Goal: Task Accomplishment & Management: Use online tool/utility

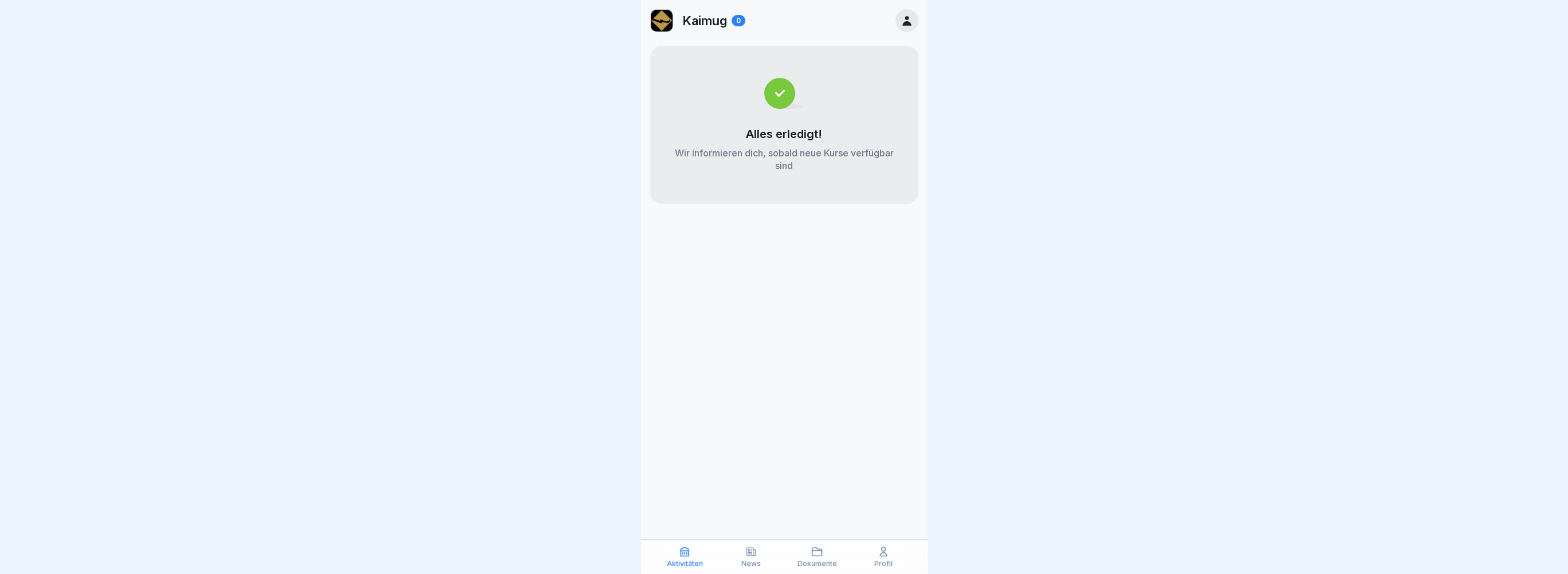
click at [904, 19] on icon at bounding box center [907, 20] width 13 height 13
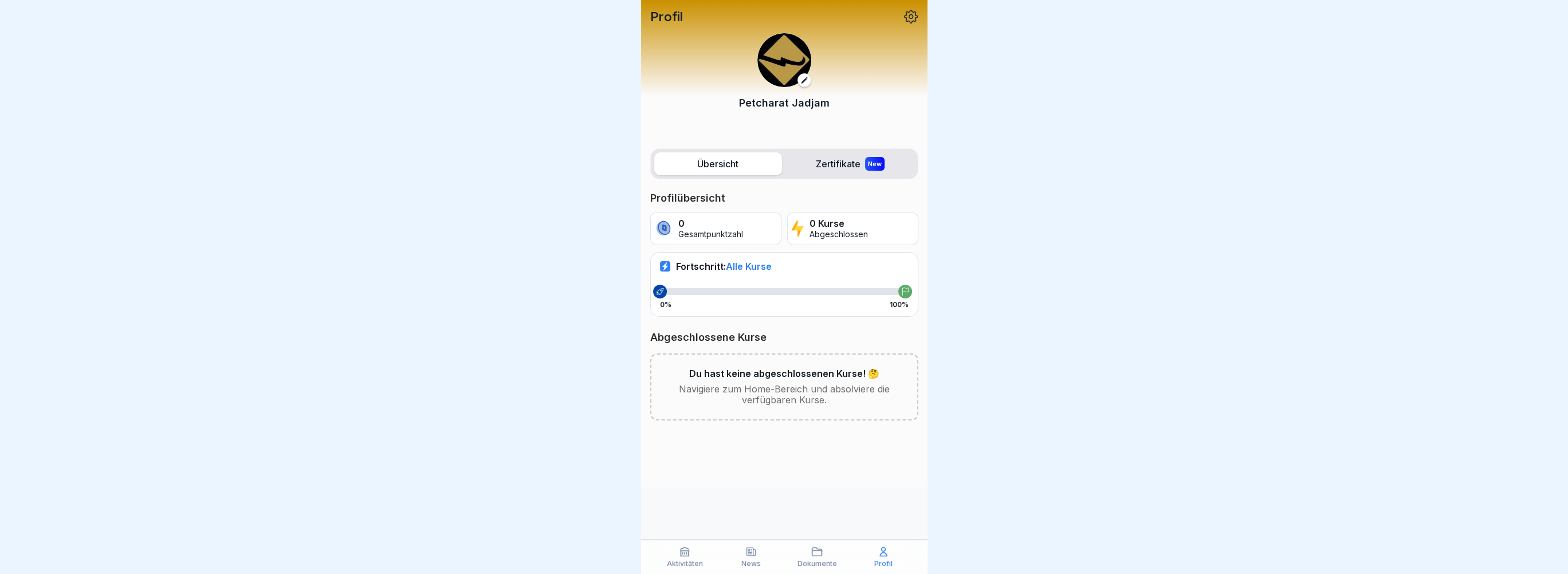
click at [874, 562] on p "Profil" at bounding box center [883, 564] width 19 height 8
click at [910, 21] on icon at bounding box center [910, 16] width 13 height 13
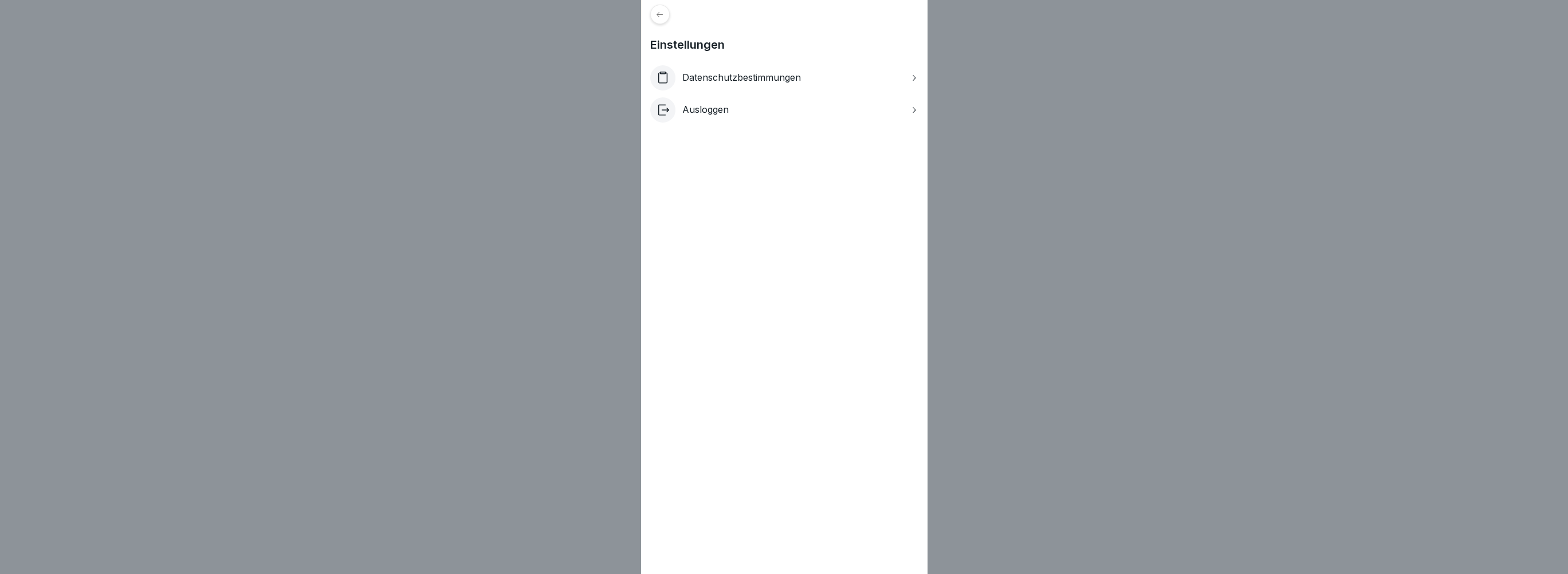
click at [717, 108] on p "Ausloggen" at bounding box center [706, 109] width 46 height 11
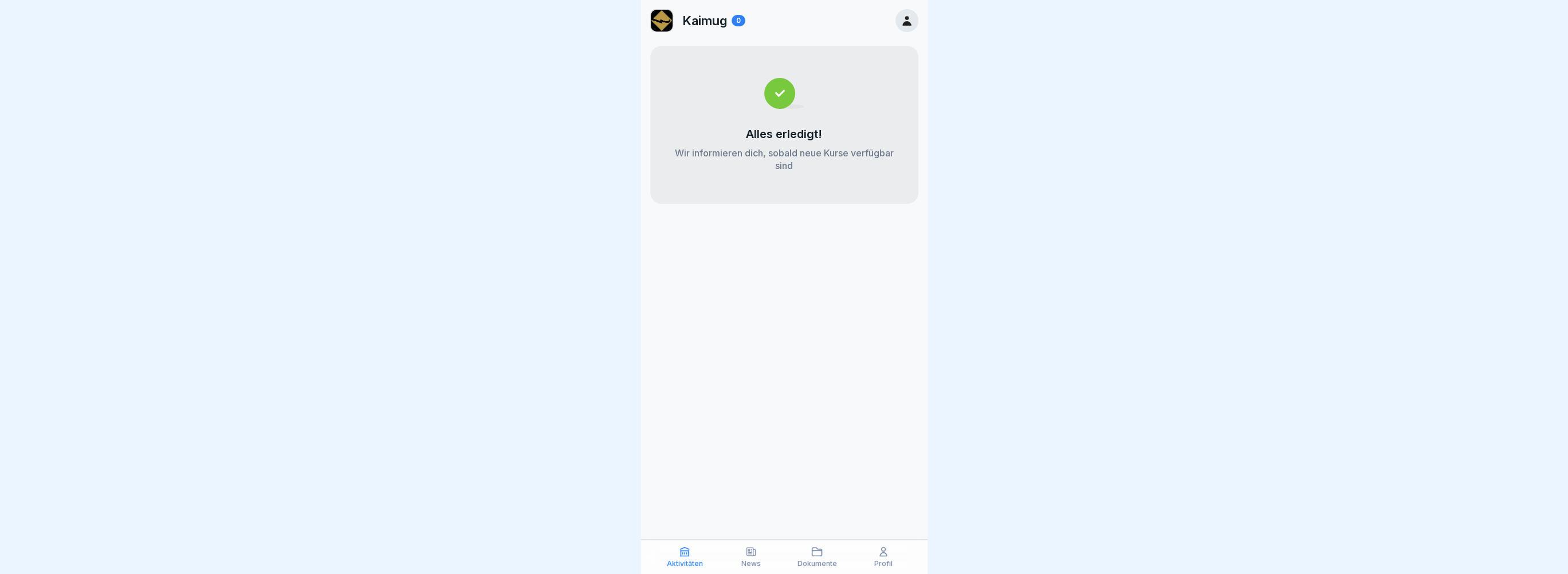
click at [900, 561] on div "Profil" at bounding box center [883, 556] width 61 height 22
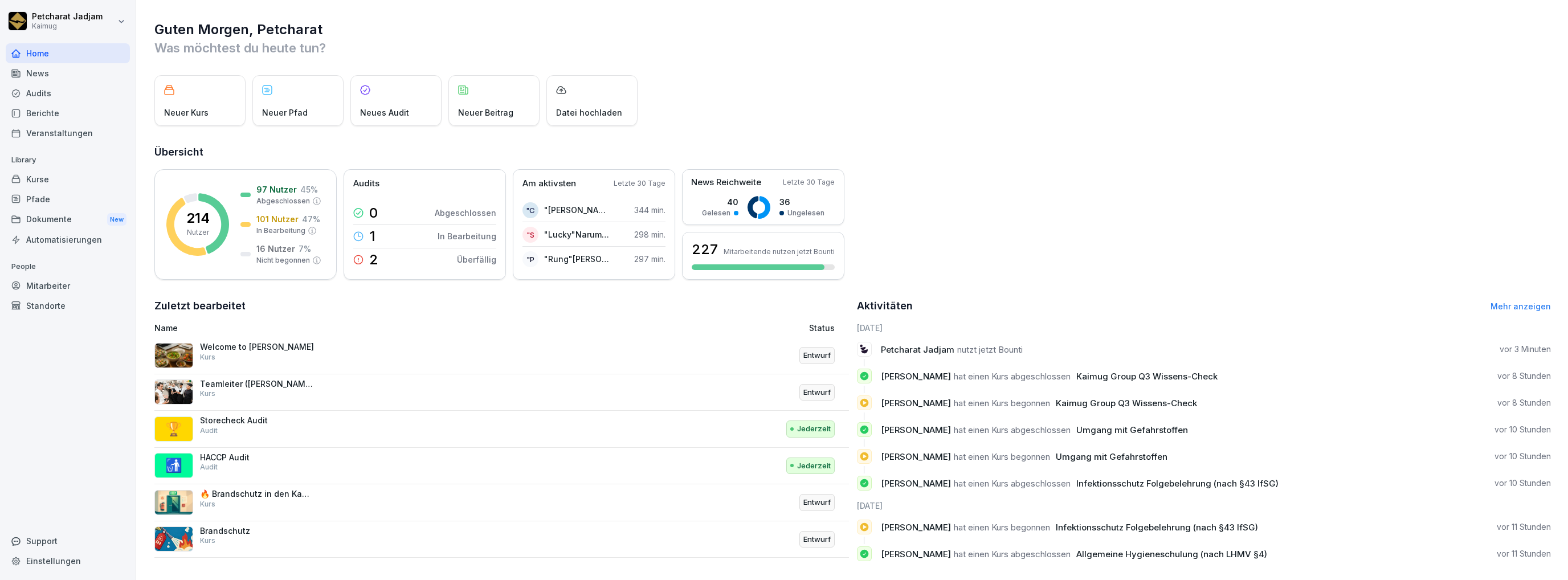
click at [59, 180] on div "Kurse" at bounding box center [68, 179] width 124 height 20
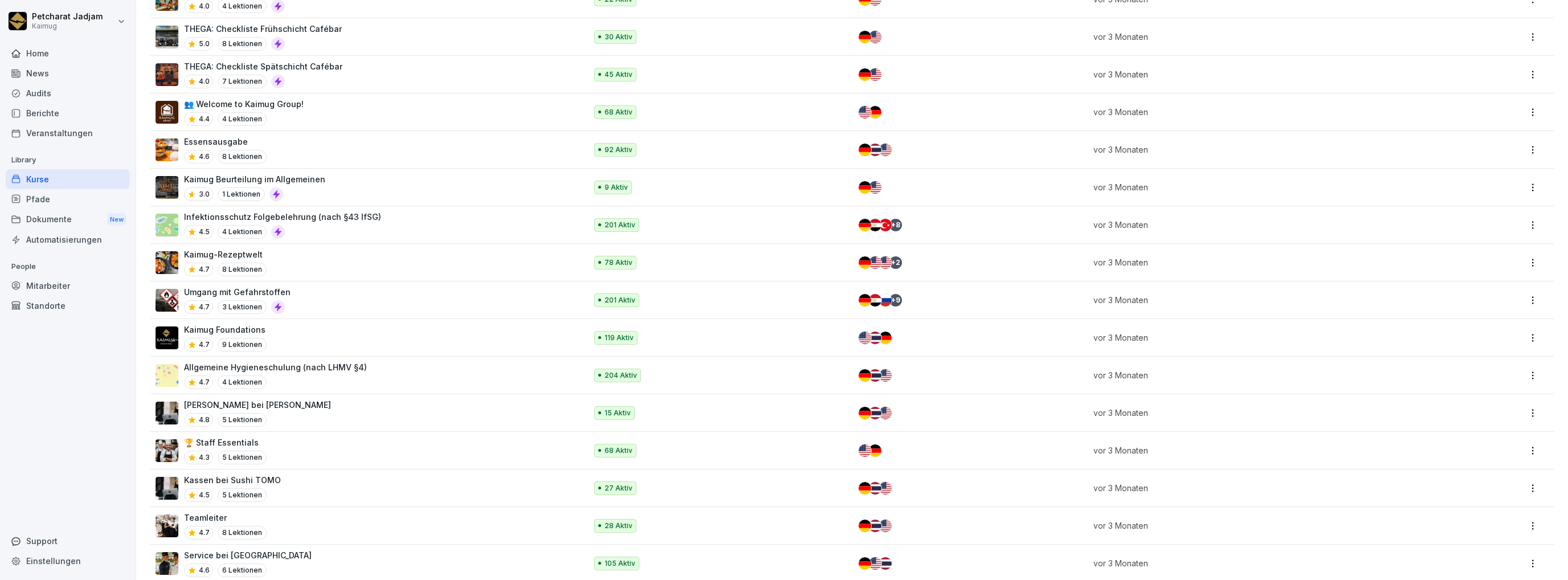
scroll to position [638, 0]
click at [51, 202] on div "Pfade" at bounding box center [68, 199] width 124 height 20
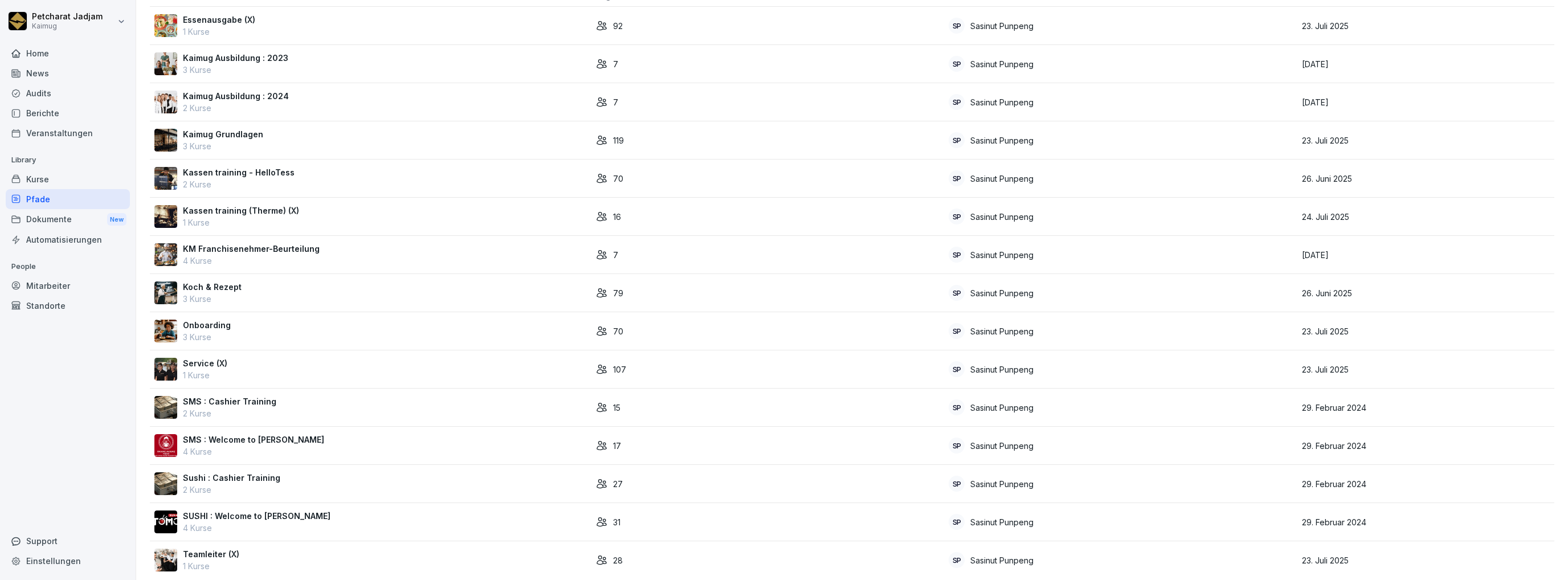
scroll to position [107, 0]
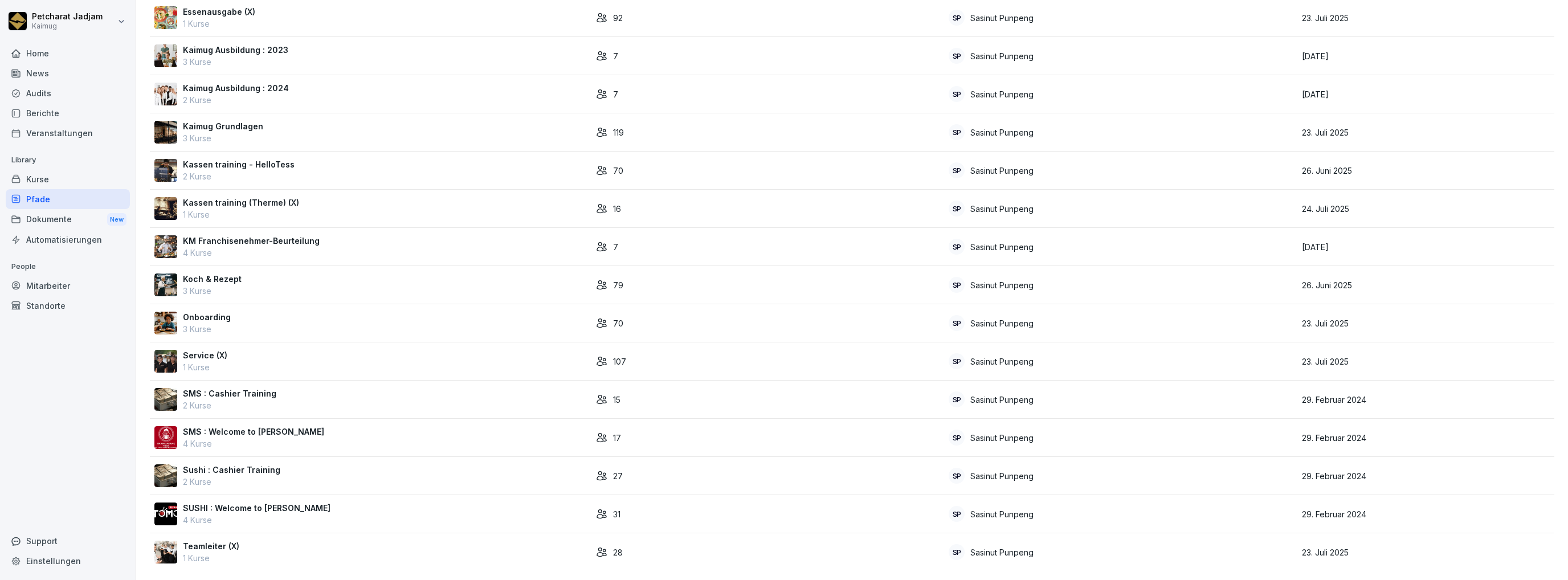
click at [239, 502] on p "SUSHI : Welcome to Sushi TOMO" at bounding box center [257, 508] width 148 height 12
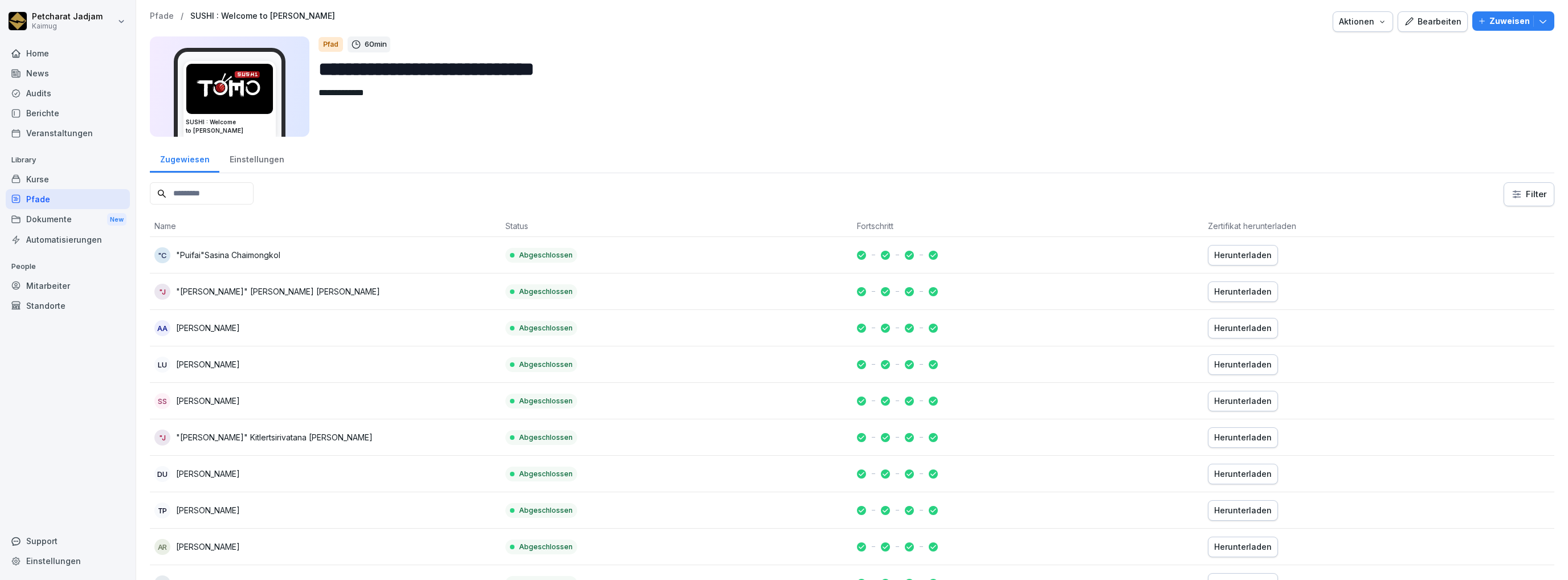
click at [265, 162] on div "Einstellungen" at bounding box center [257, 158] width 74 height 29
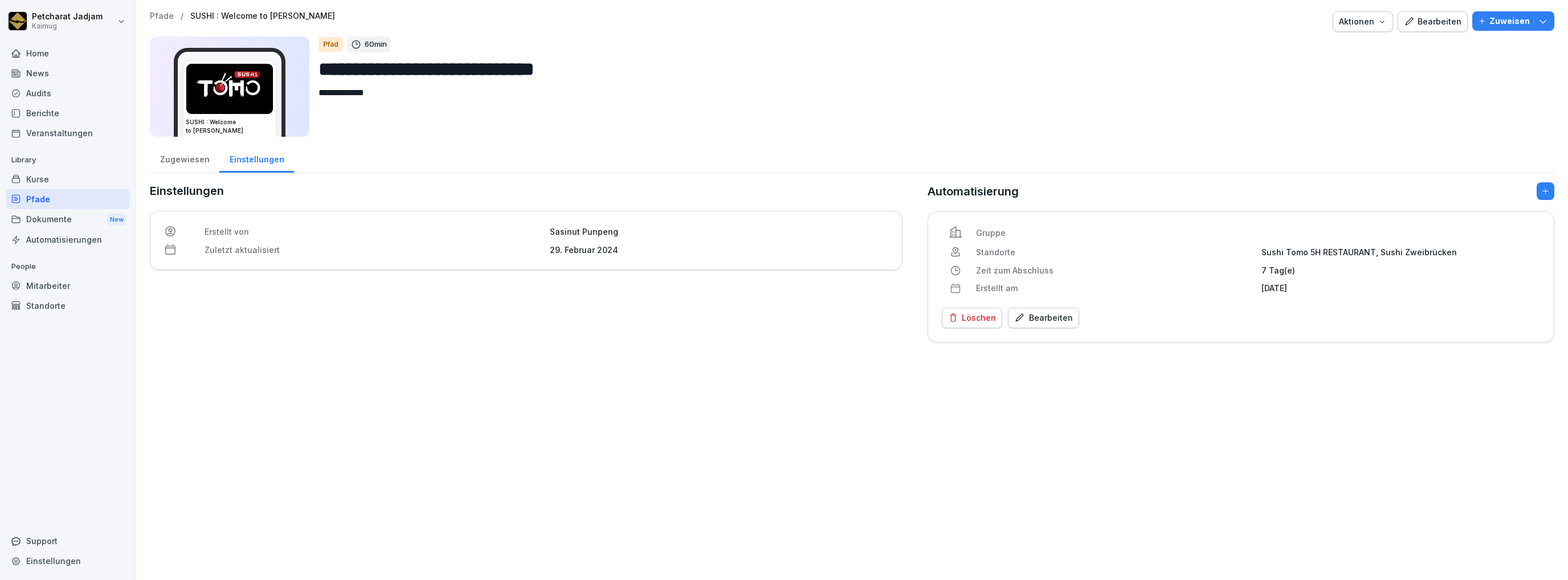
click at [189, 166] on div "Zugewiesen" at bounding box center [185, 158] width 70 height 29
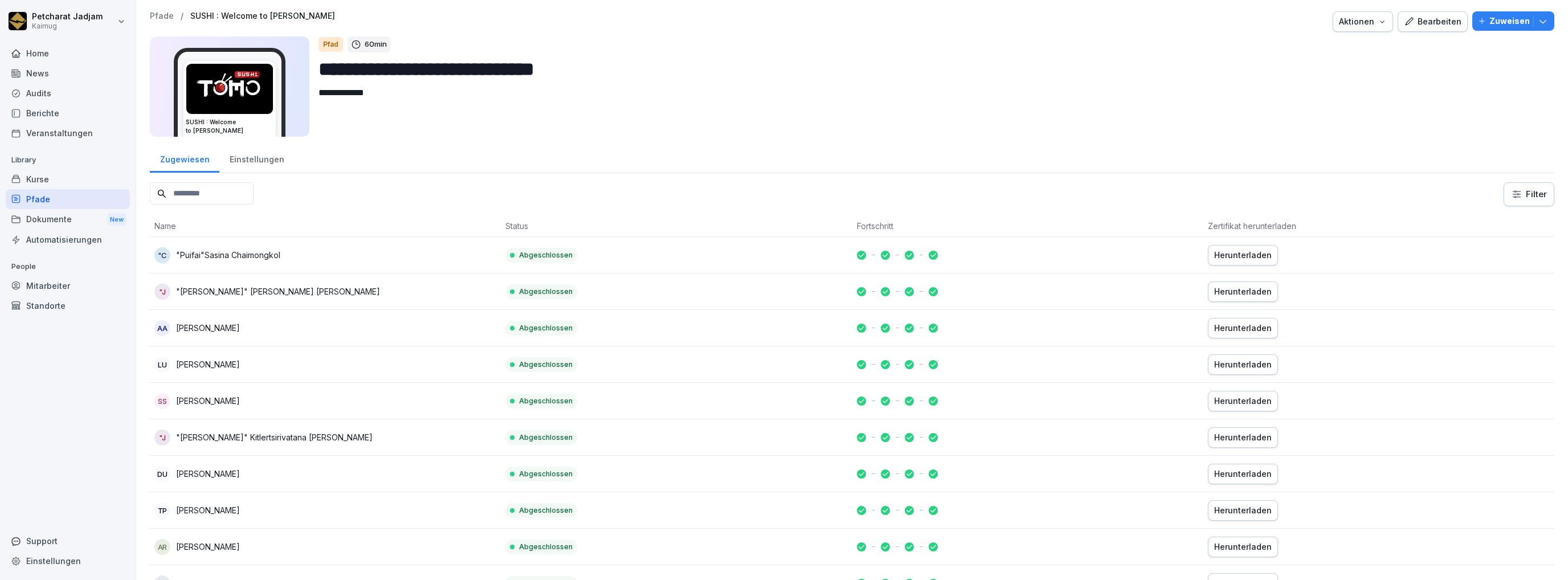
click at [1410, 18] on icon "button" at bounding box center [1410, 22] width 10 height 10
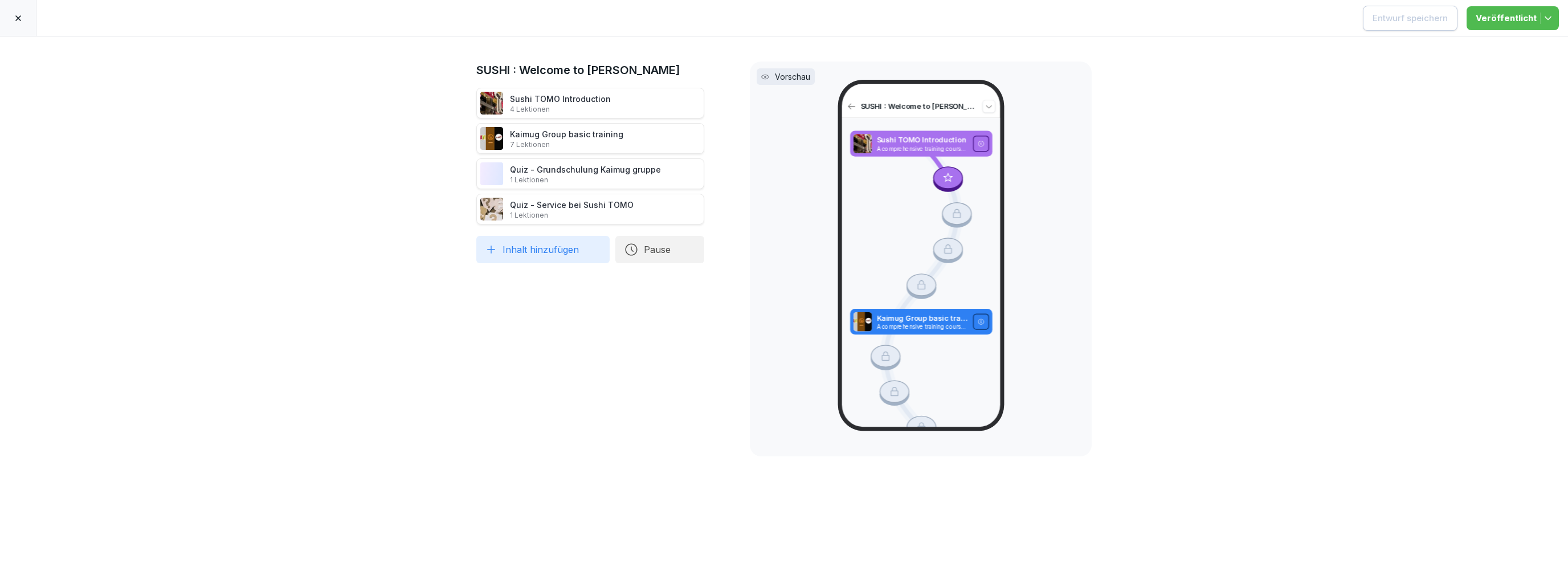
drag, startPoint x: 508, startPoint y: 99, endPoint x: 598, endPoint y: 99, distance: 90.0
click at [598, 99] on div "Sushi TOMO Introduction 4 Lektionen" at bounding box center [561, 103] width 101 height 21
click at [514, 99] on div "Sushi TOMO Introduction 4 Lektionen" at bounding box center [561, 103] width 101 height 21
click at [30, 22] on div at bounding box center [18, 18] width 36 height 36
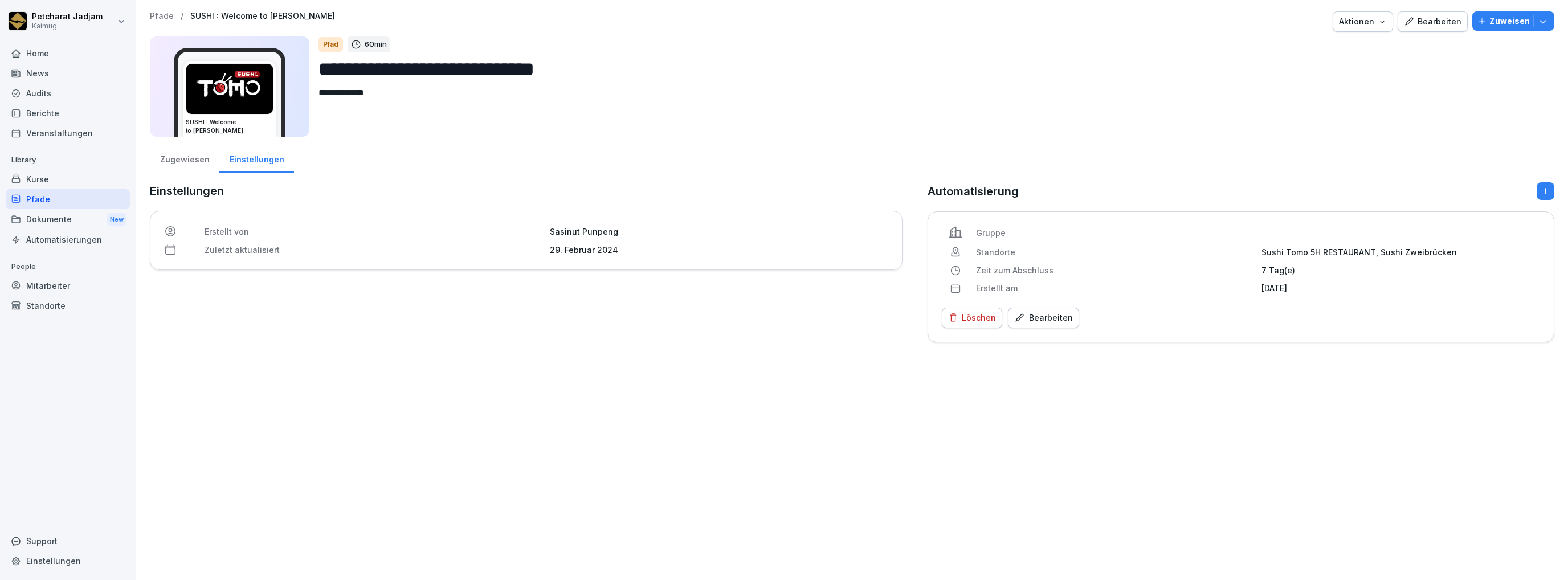
click at [59, 178] on div "Kurse" at bounding box center [68, 179] width 124 height 20
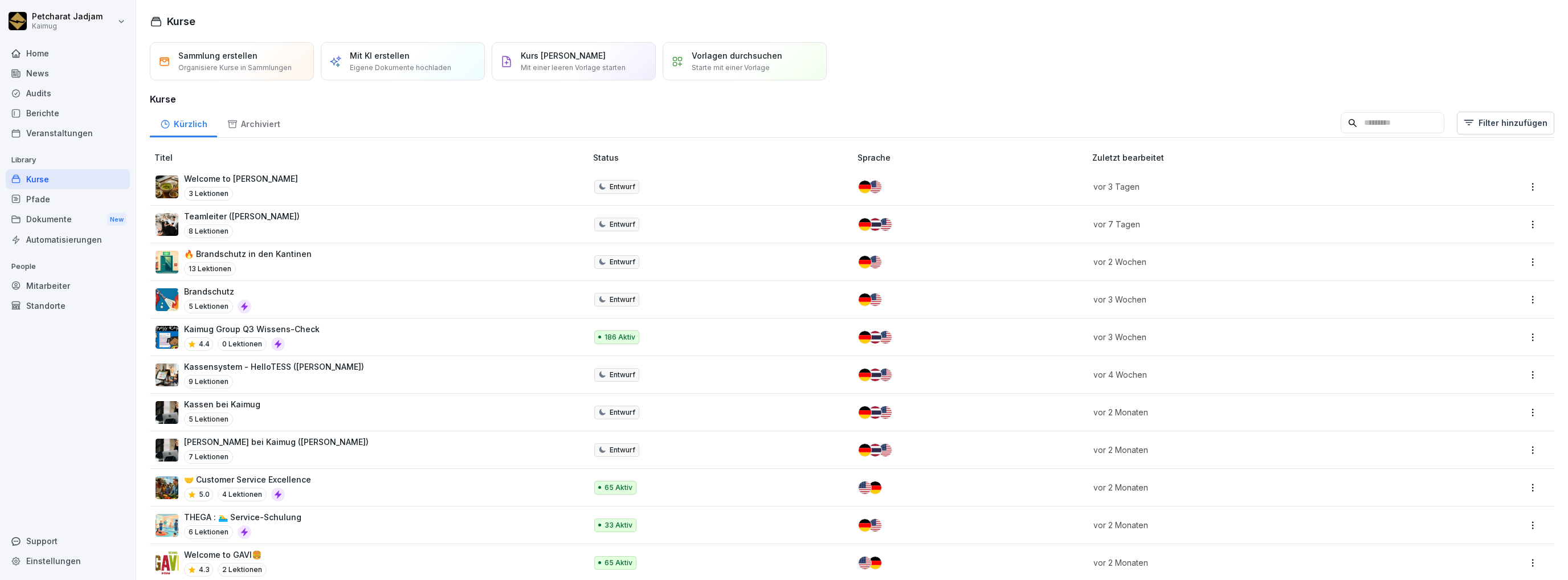
click at [1361, 117] on input at bounding box center [1393, 123] width 103 height 22
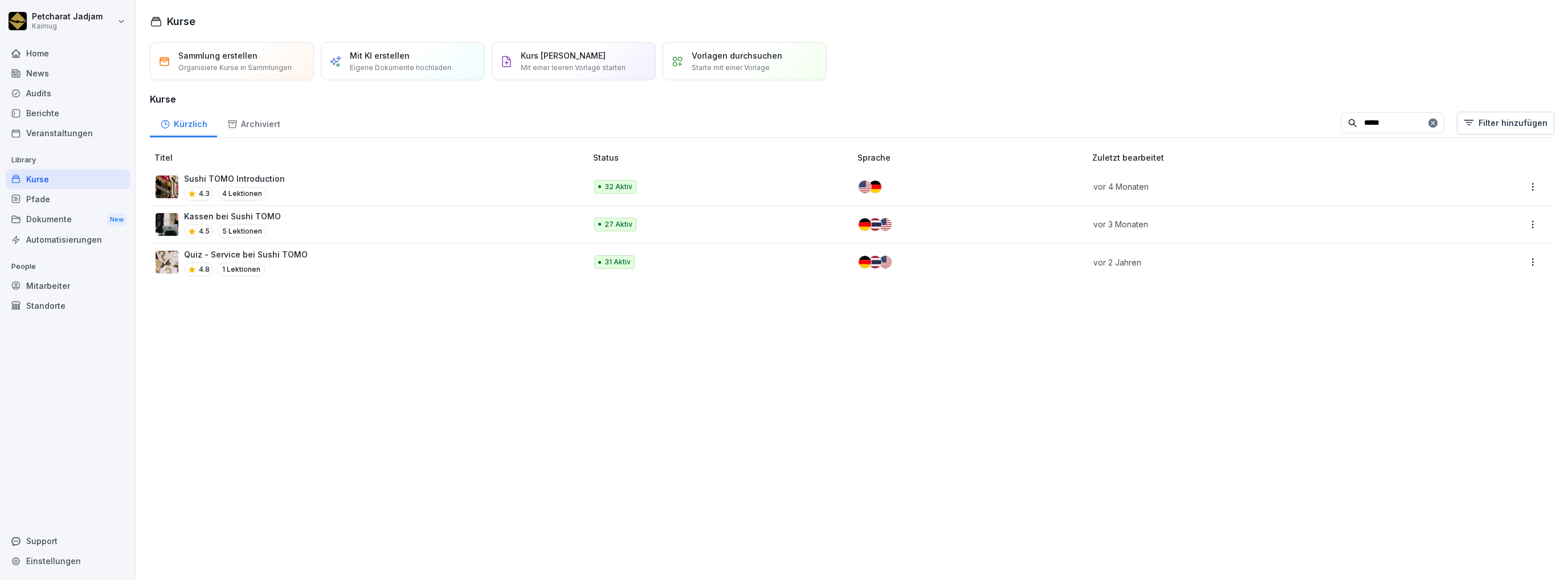
type input "*****"
click at [277, 181] on p "Sushi TOMO Introduction" at bounding box center [235, 178] width 101 height 12
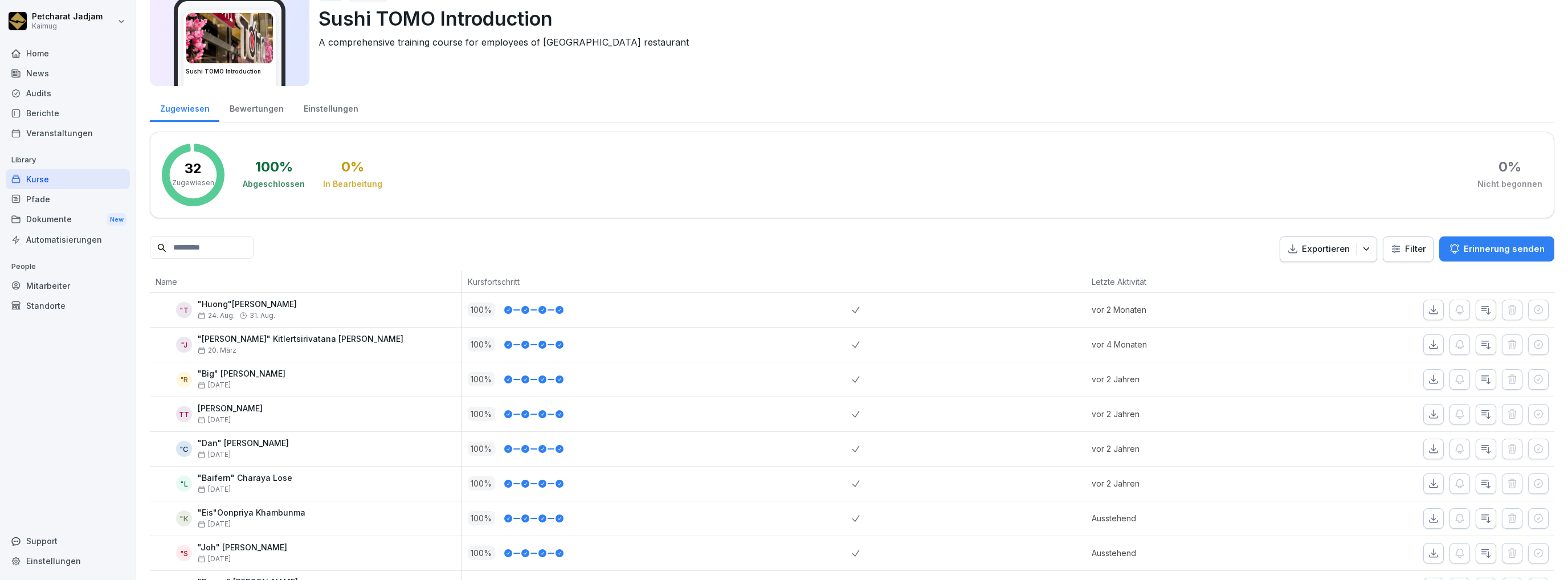
scroll to position [45, 0]
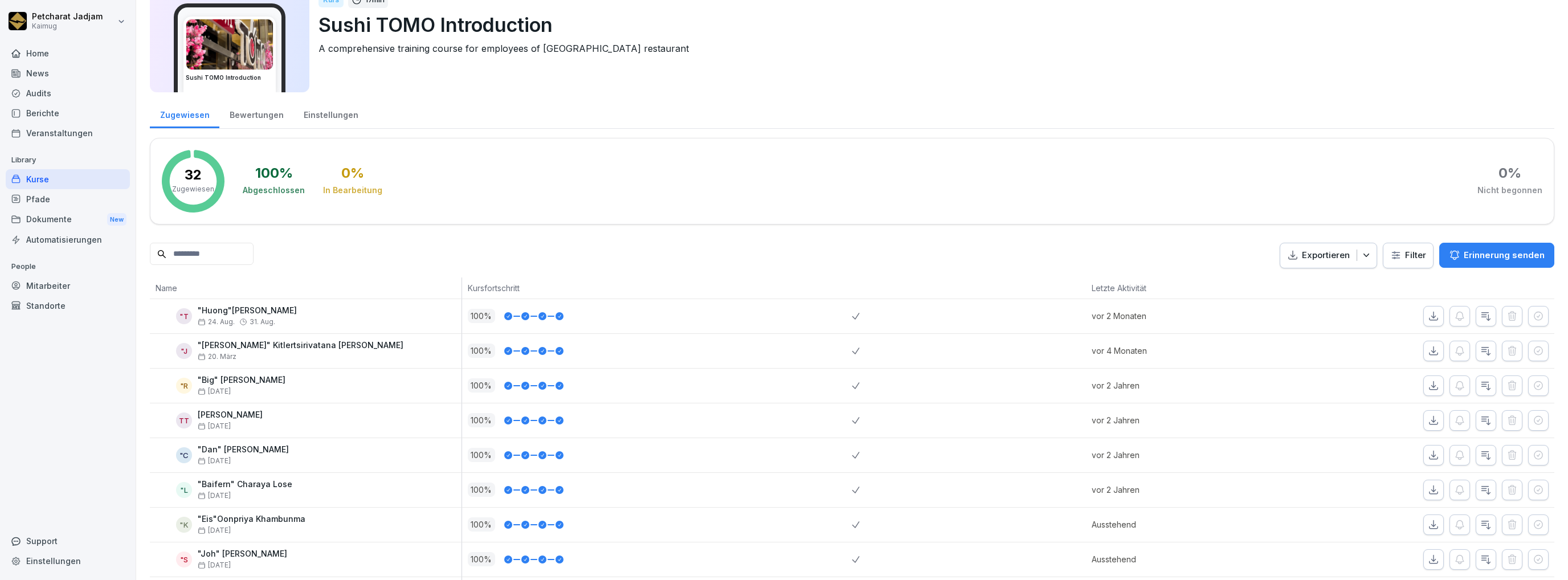
click at [251, 111] on div "Bewertungen" at bounding box center [257, 113] width 74 height 29
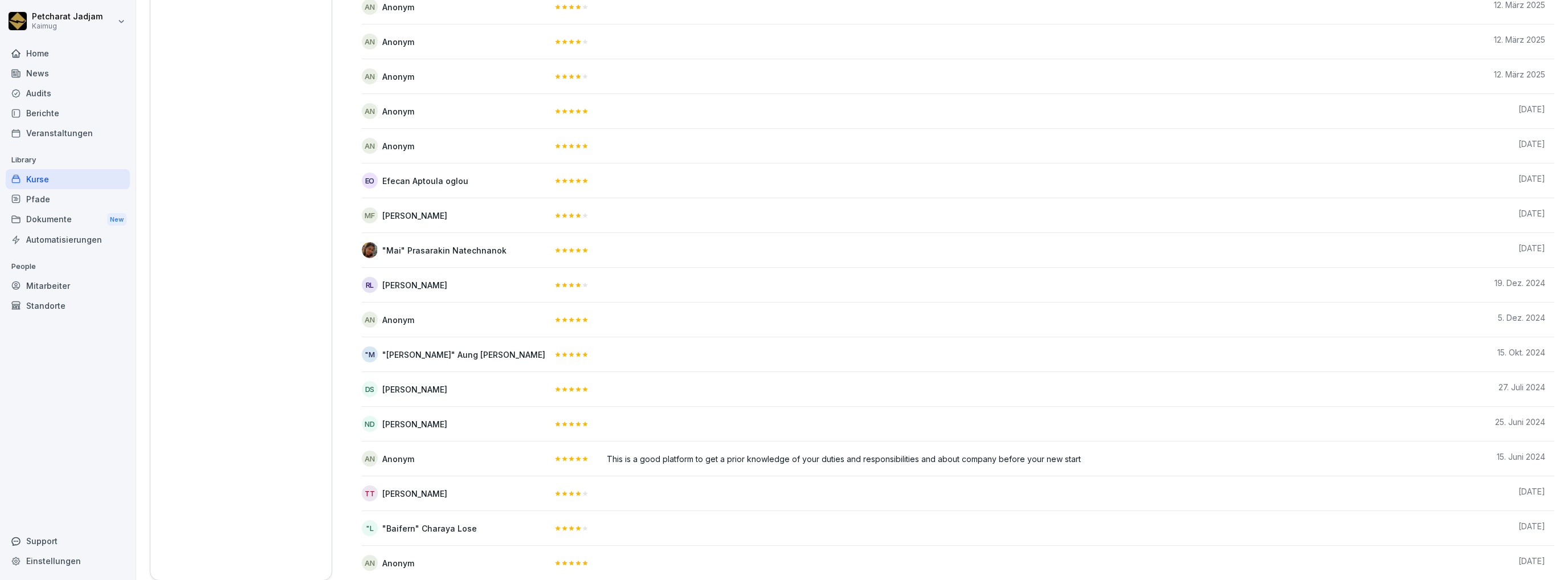
scroll to position [1797, 0]
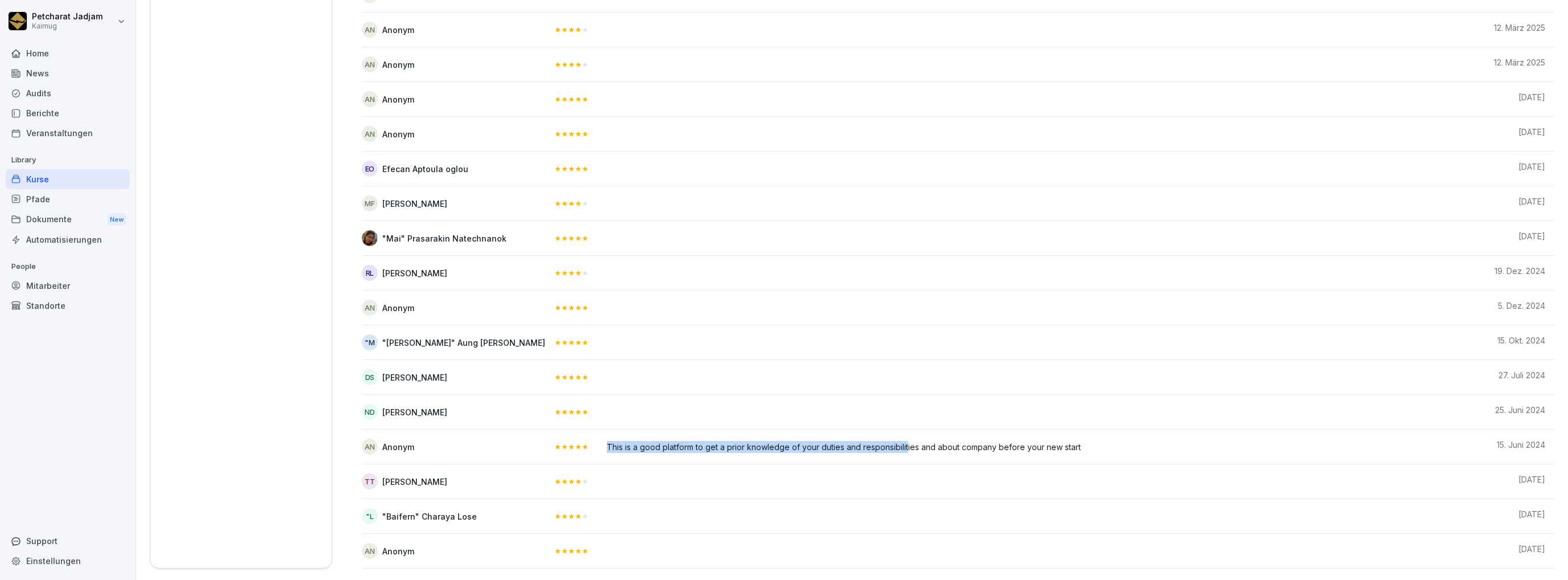
drag, startPoint x: 563, startPoint y: 440, endPoint x: 859, endPoint y: 431, distance: 296.1
click at [859, 439] on div "This is a good platform to get a prior knowledge of your duties and responsibil…" at bounding box center [1041, 445] width 869 height 14
click at [865, 452] on td "This is a good platform to get a prior knowledge of your duties and responsibil…" at bounding box center [1041, 447] width 887 height 35
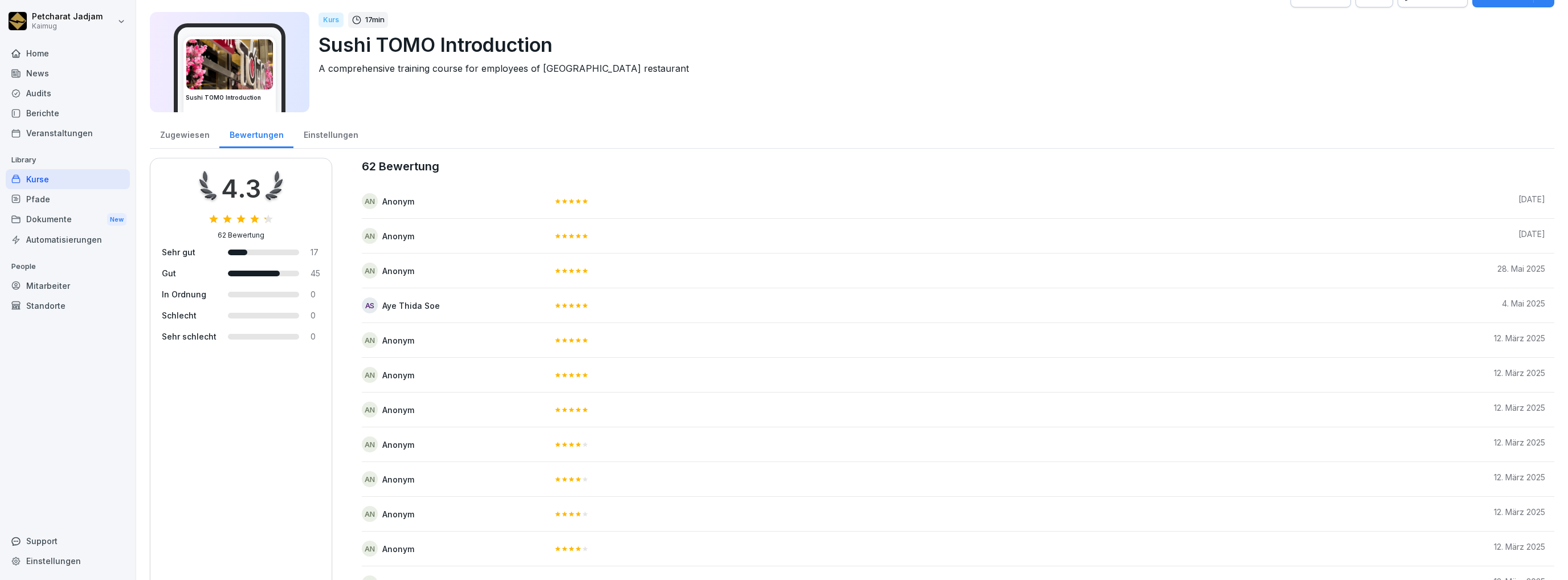
scroll to position [0, 0]
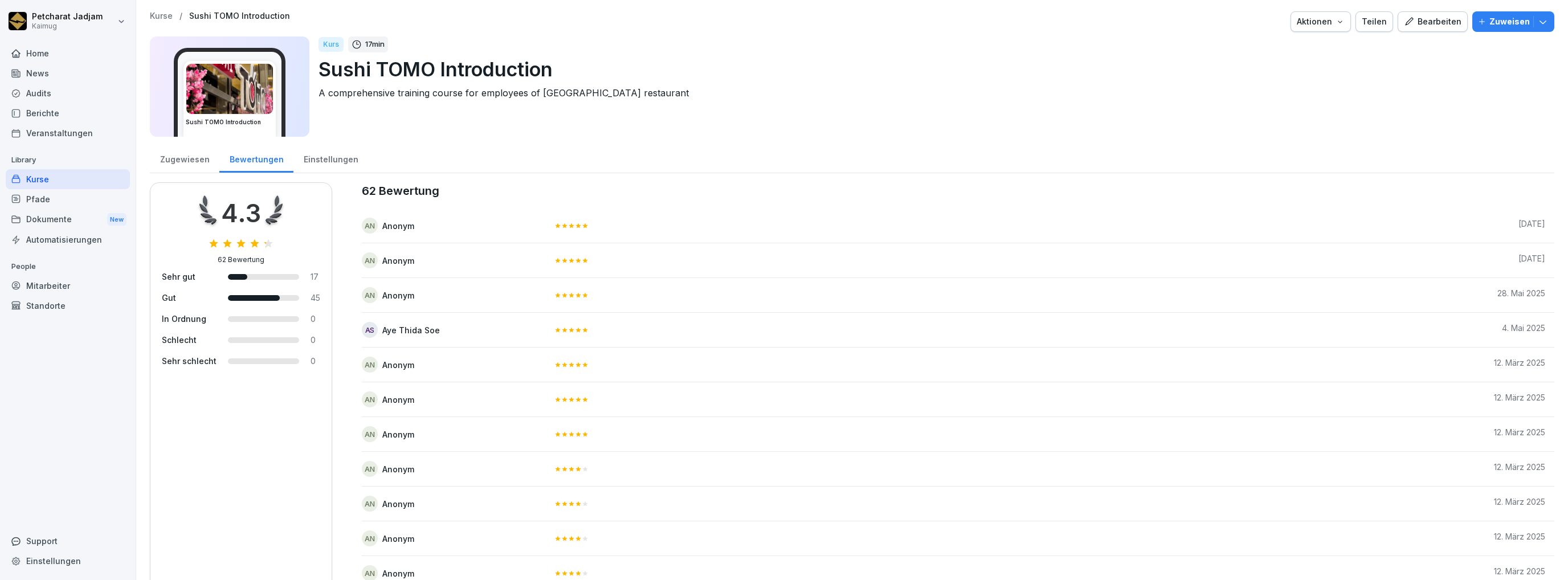
click at [331, 167] on div "Einstellungen" at bounding box center [331, 158] width 74 height 29
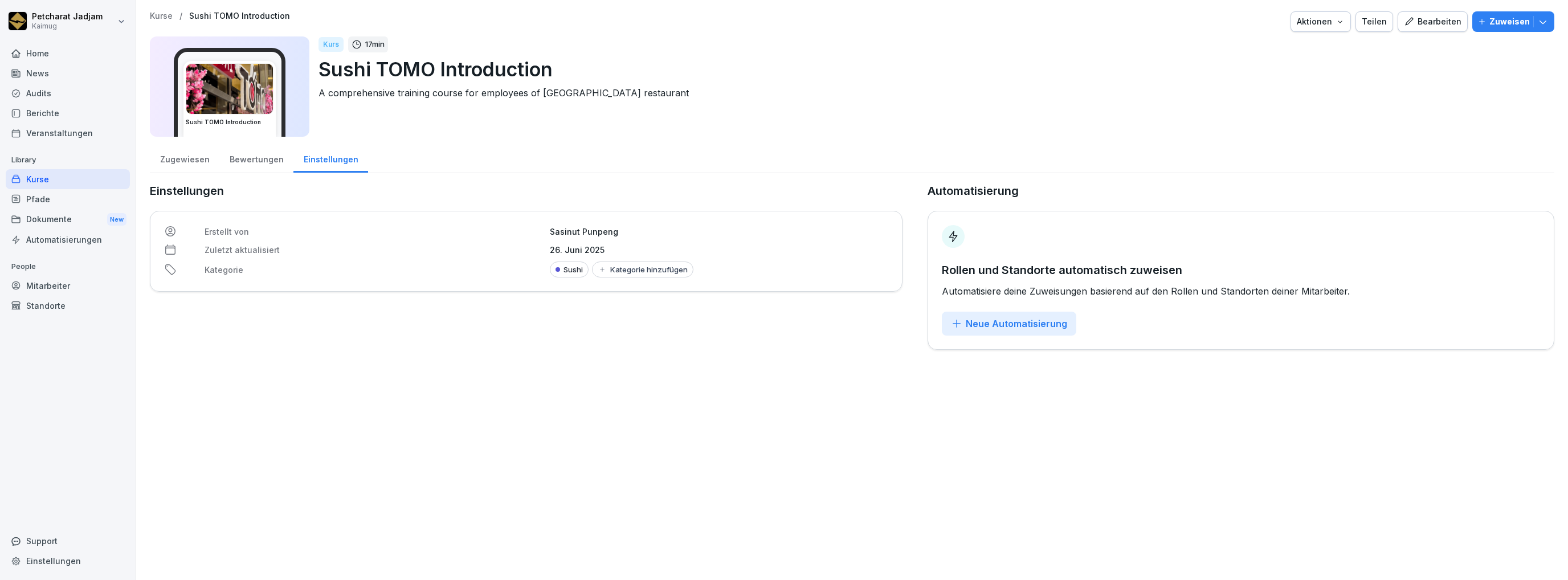
click at [1409, 22] on icon "button" at bounding box center [1410, 22] width 10 height 10
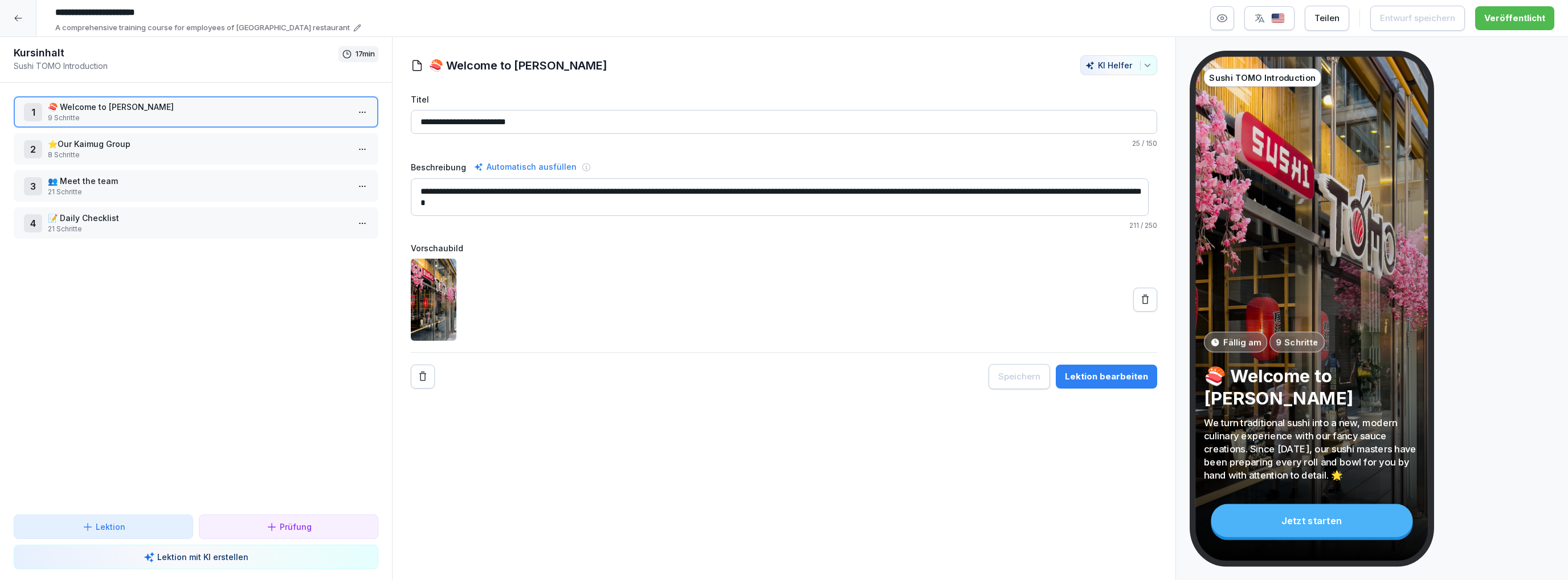
click at [274, 331] on div "1 🍣​ Welcome to Sushi TOMO 9 Schritte 2 ⭐​Our Kaimug Group 8 Schritte 3 👥 Meet …" at bounding box center [196, 298] width 392 height 432
click at [1111, 370] on div "Lektion bearbeiten" at bounding box center [1107, 376] width 83 height 13
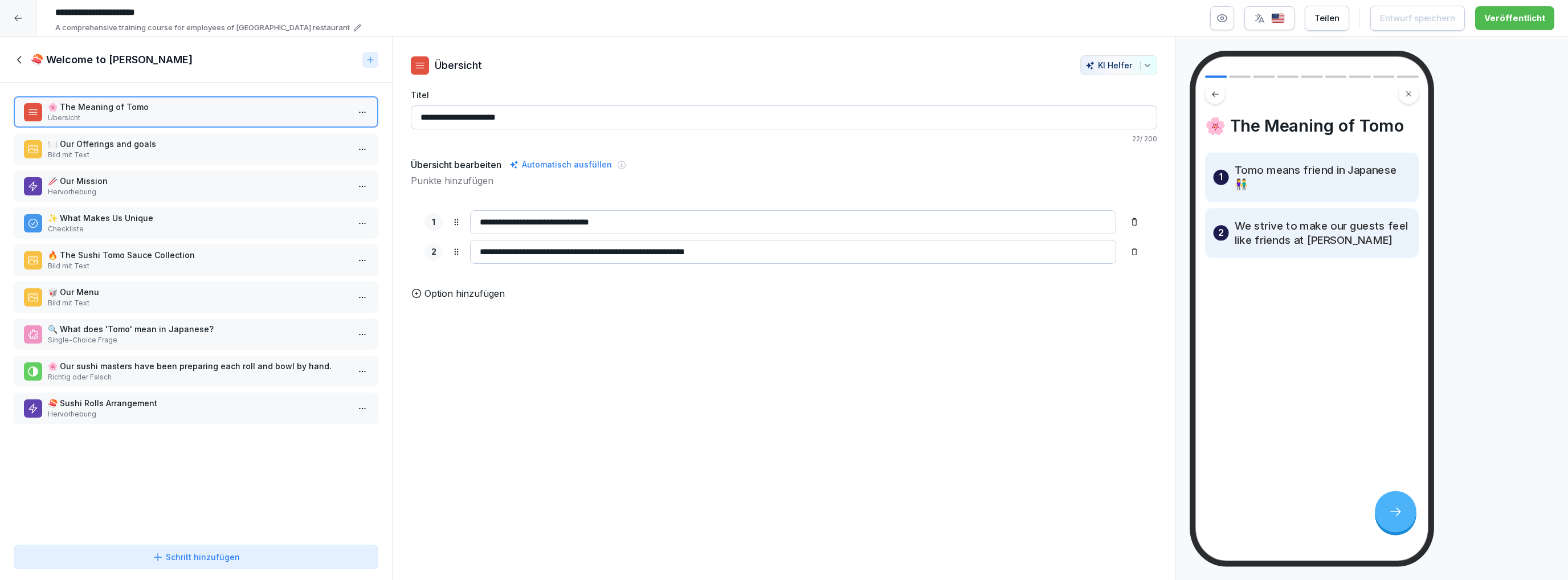
click at [16, 59] on icon at bounding box center [19, 59] width 13 height 13
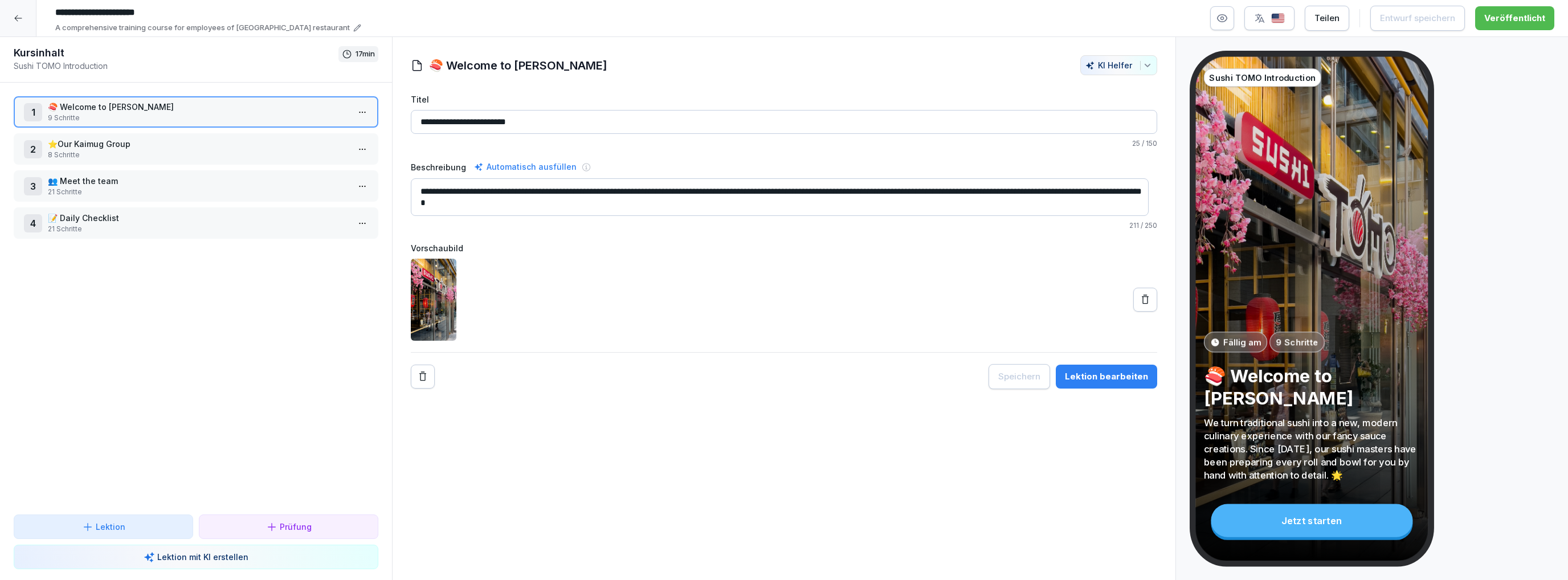
click at [18, 17] on icon at bounding box center [18, 18] width 9 height 9
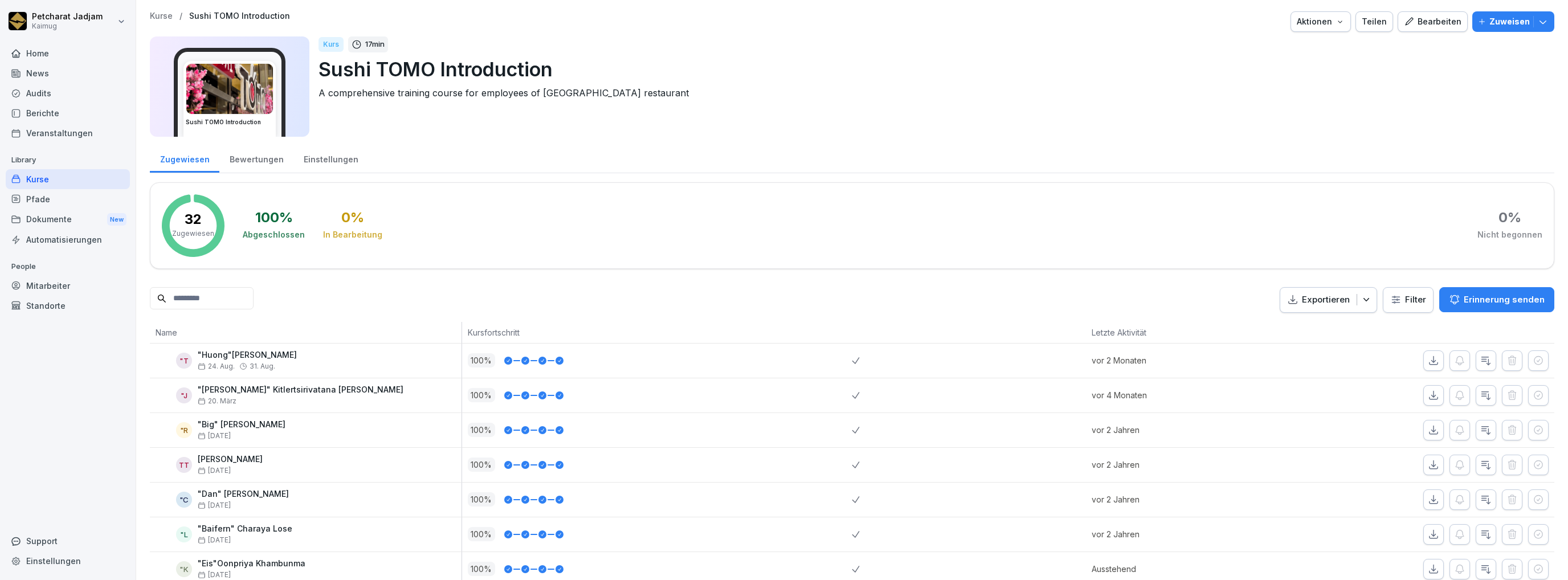
click at [50, 55] on div "Home" at bounding box center [68, 53] width 124 height 20
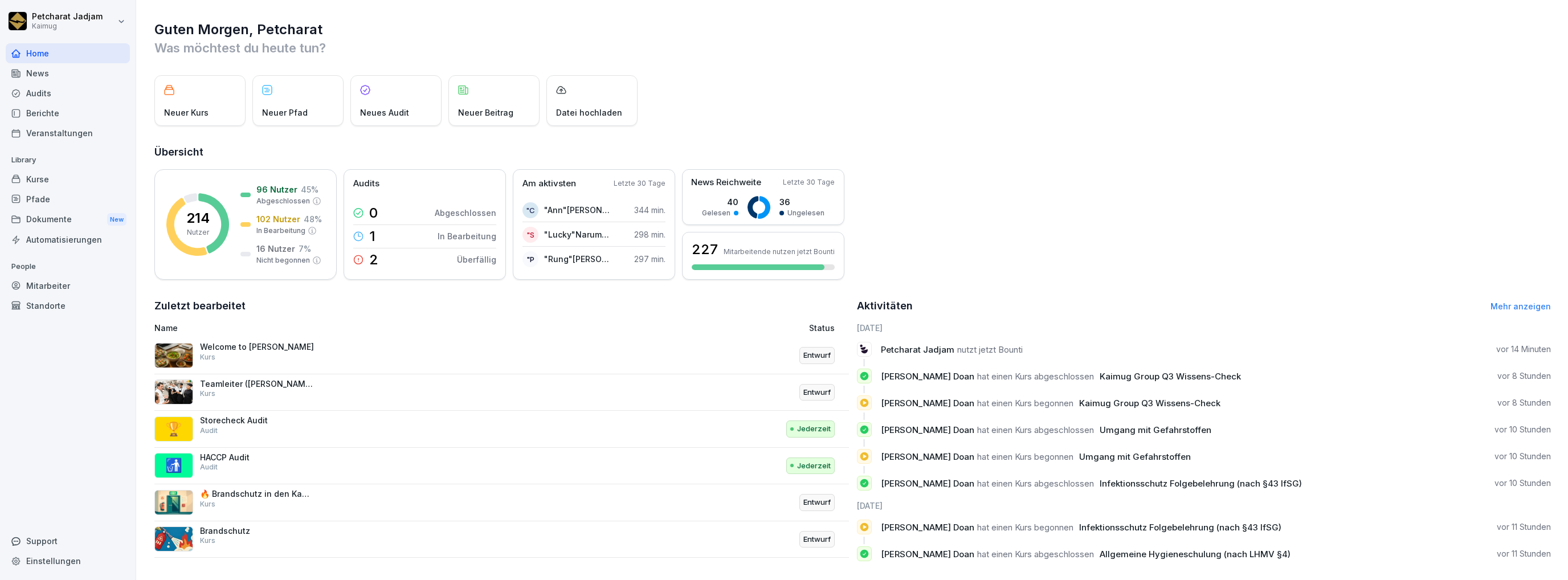
scroll to position [19, 0]
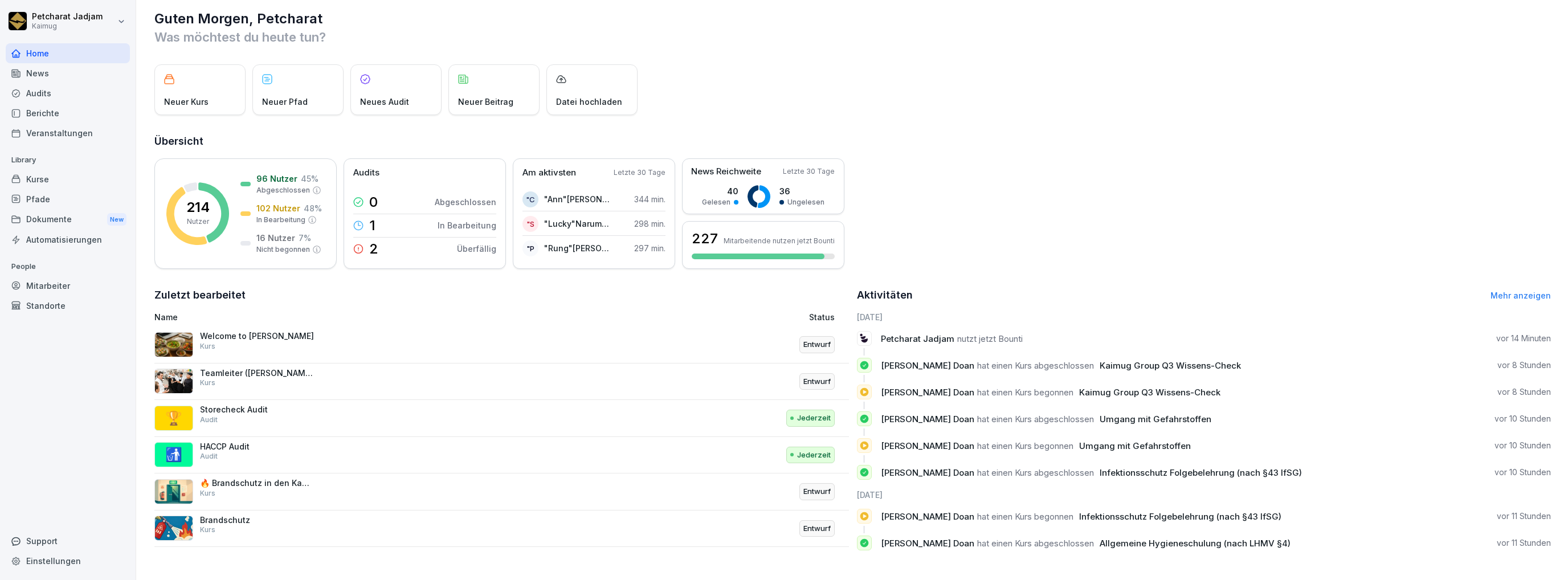
click at [42, 70] on div "News" at bounding box center [68, 73] width 124 height 20
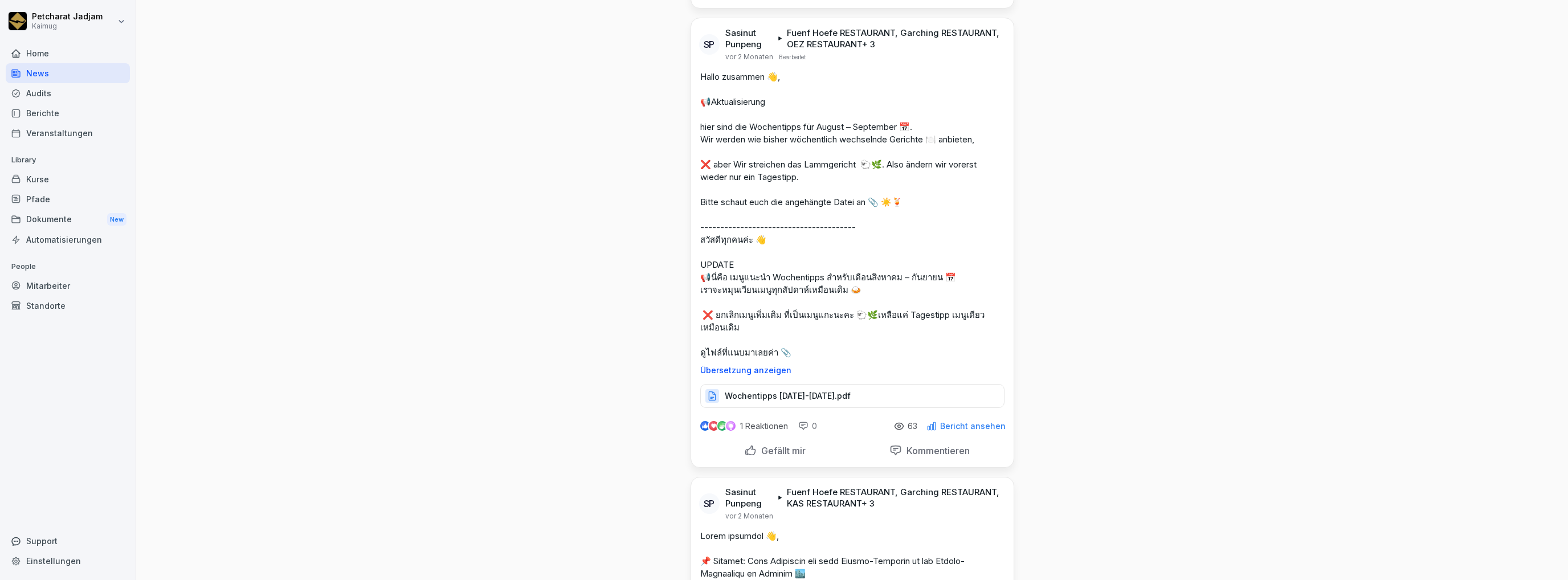
scroll to position [2052, 0]
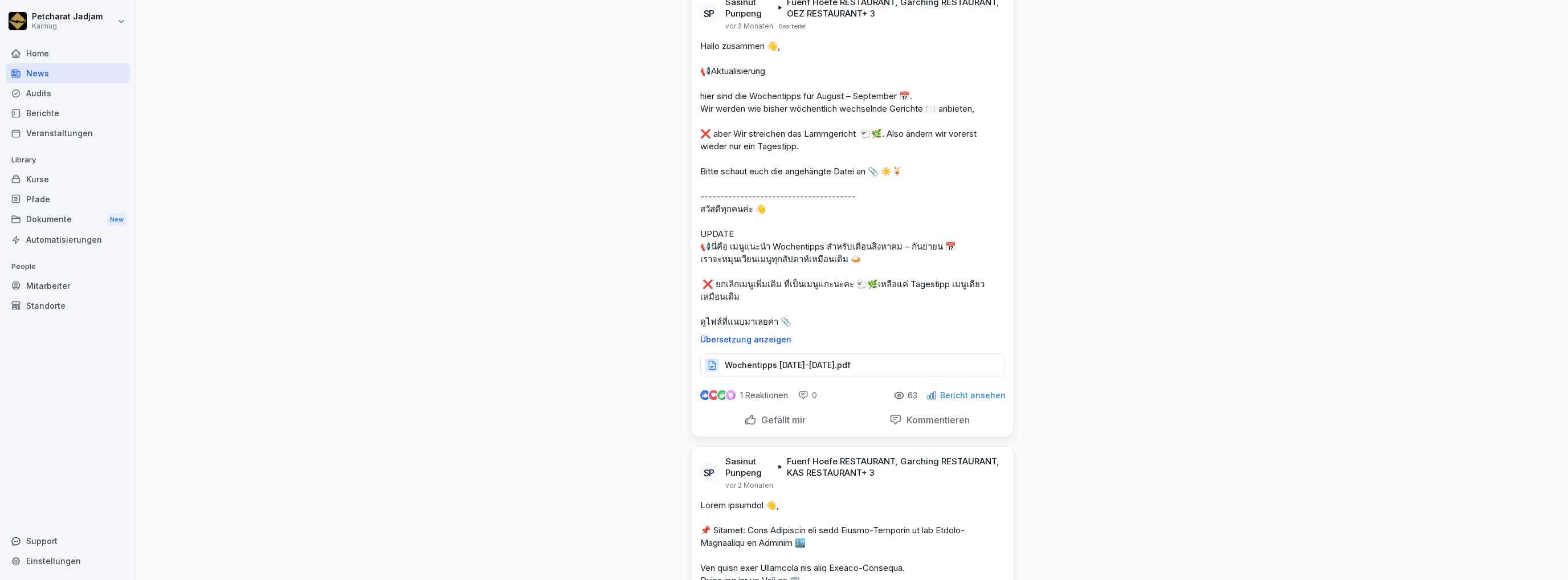
click at [55, 93] on div "Audits" at bounding box center [68, 93] width 124 height 20
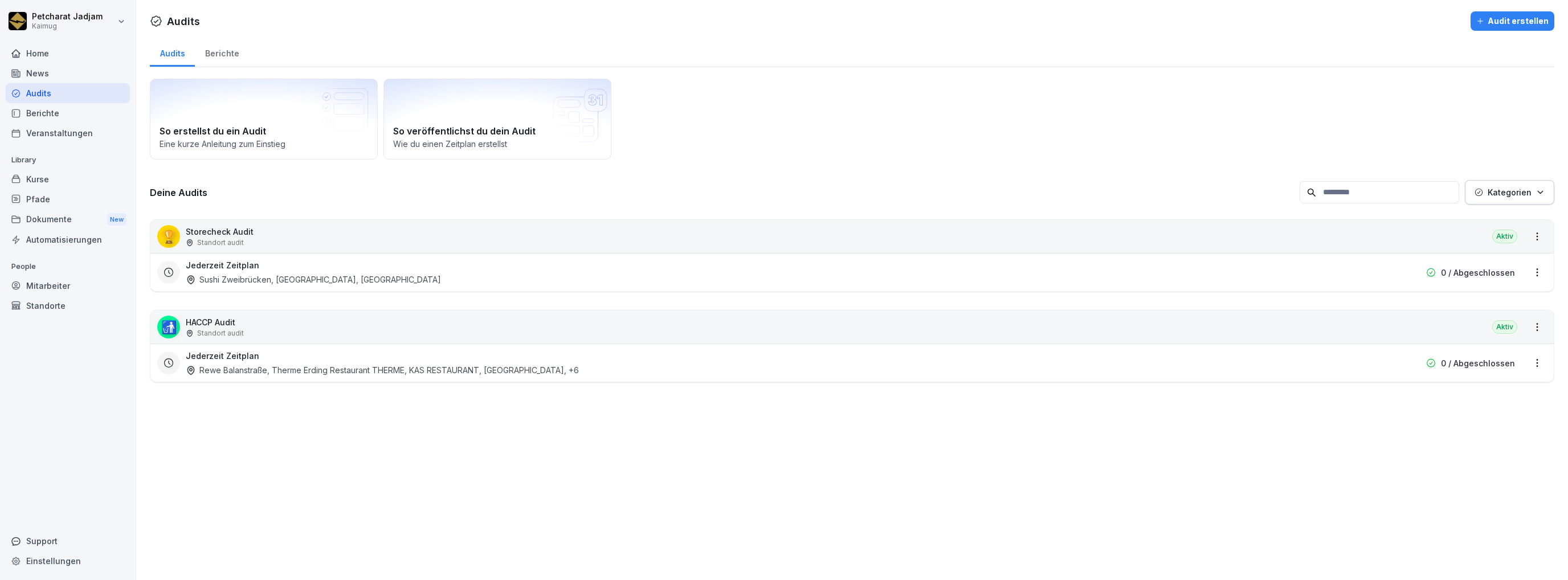
click at [228, 329] on p "Standort audit" at bounding box center [220, 333] width 47 height 10
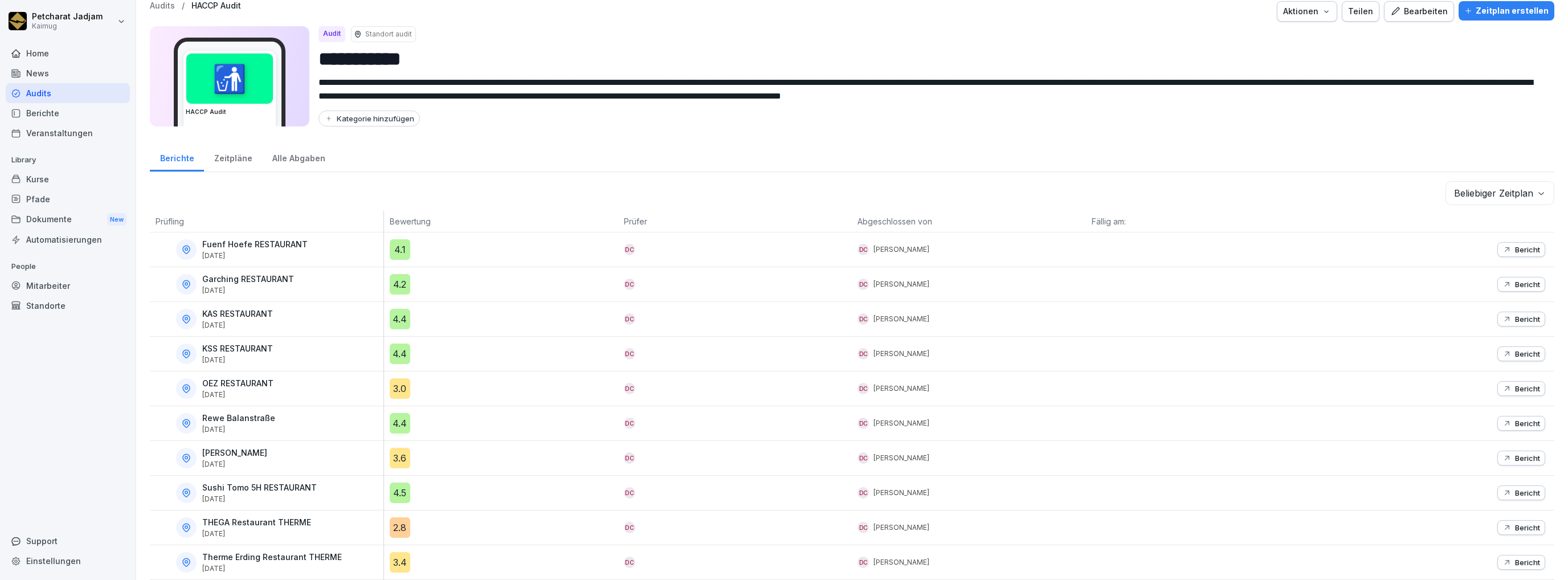
scroll to position [16, 0]
click at [1520, 523] on p "Bericht" at bounding box center [1528, 528] width 25 height 9
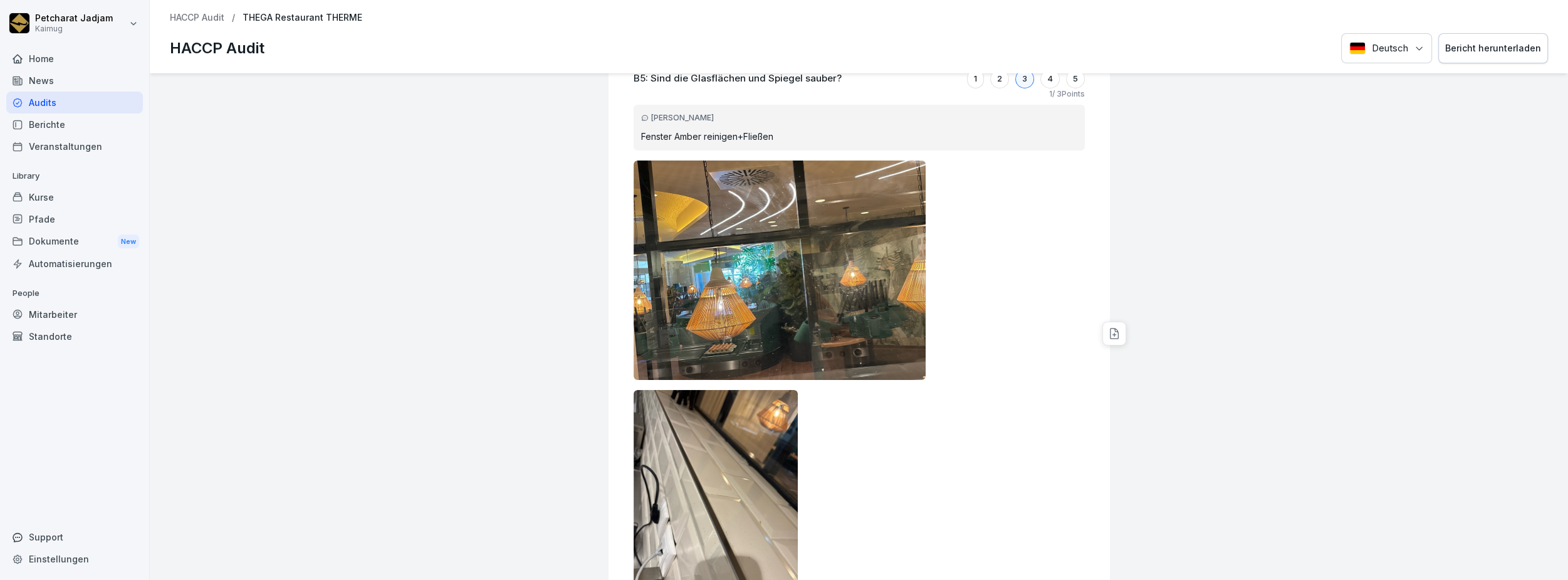
scroll to position [8482, 0]
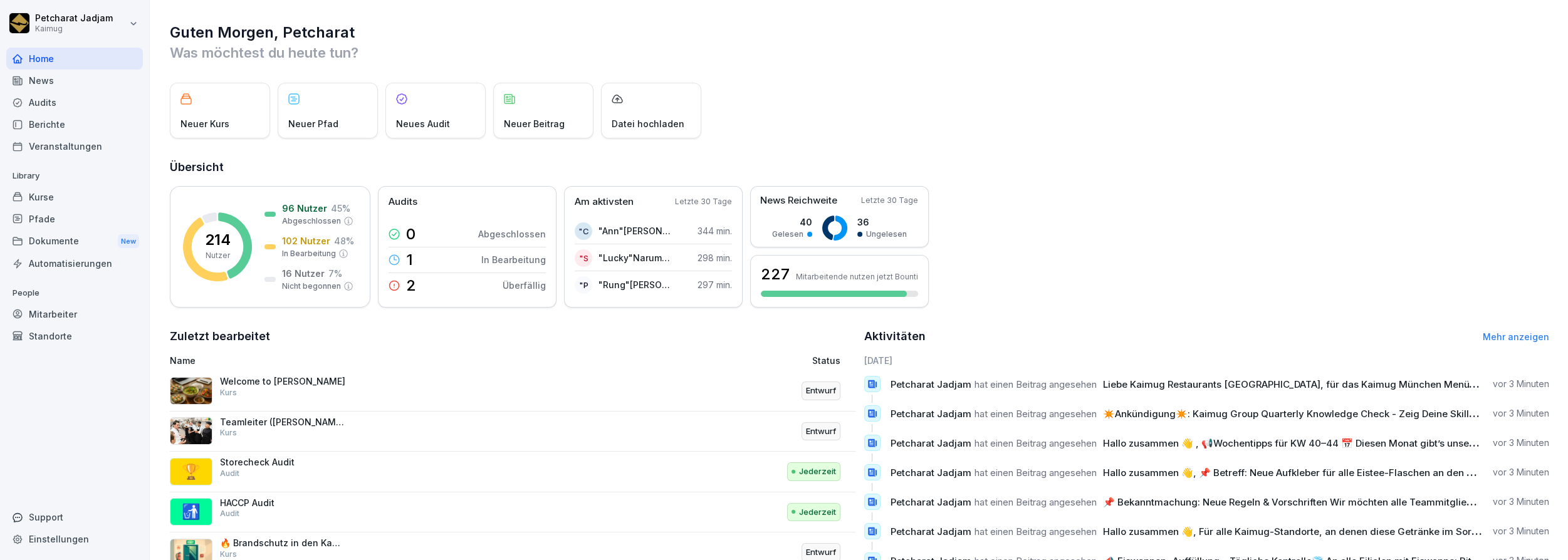
click at [60, 197] on div "Kurse" at bounding box center [74, 197] width 137 height 22
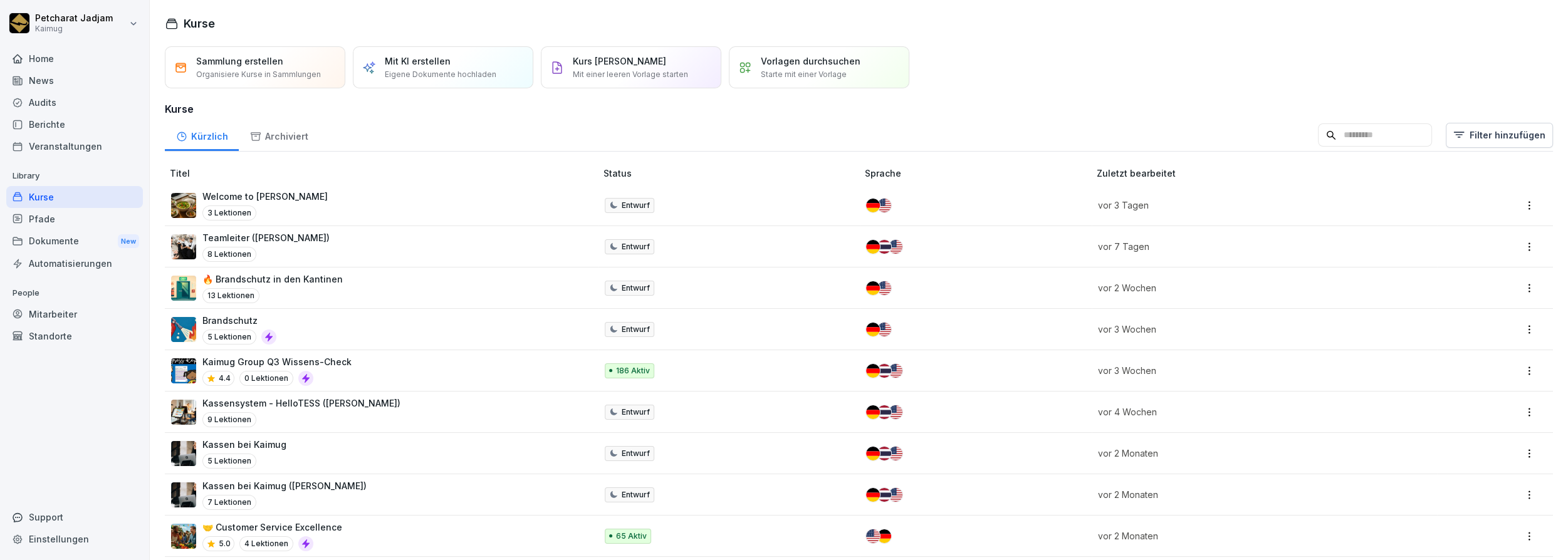
click at [1318, 132] on input at bounding box center [1374, 135] width 114 height 24
click at [55, 239] on div "Dokumente New" at bounding box center [74, 241] width 137 height 23
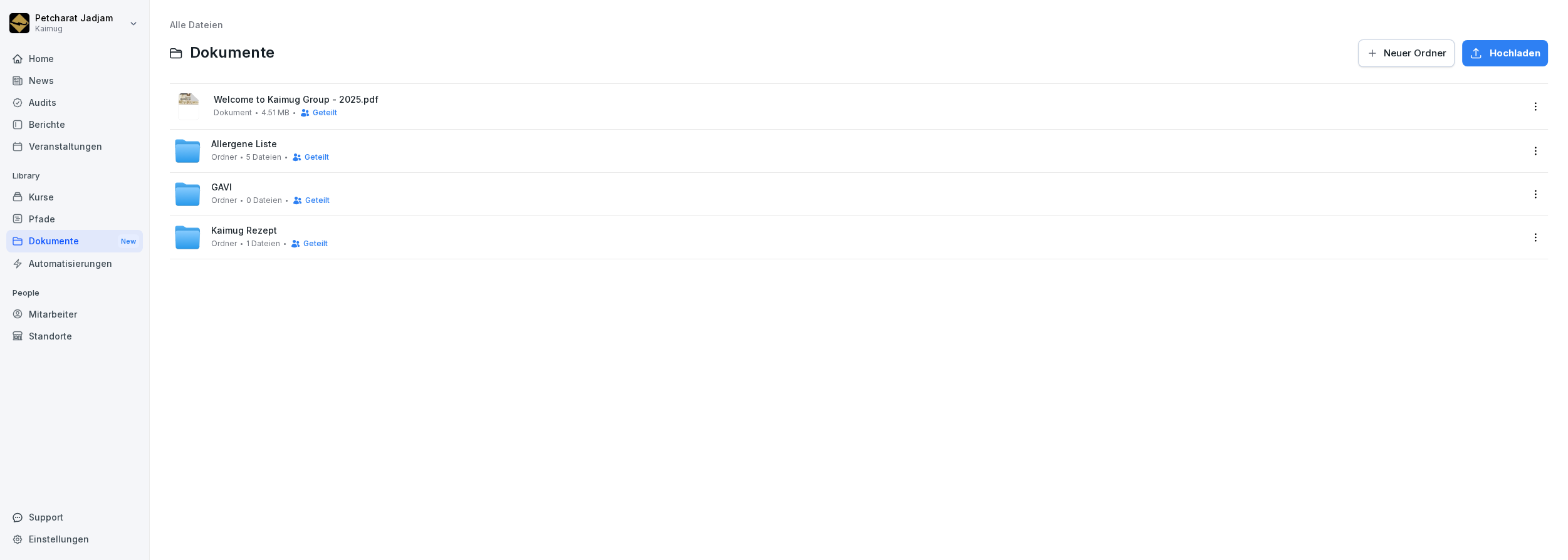
click at [237, 96] on span "Welcome to Kaimug Group - 2025.pdf" at bounding box center [867, 100] width 1308 height 11
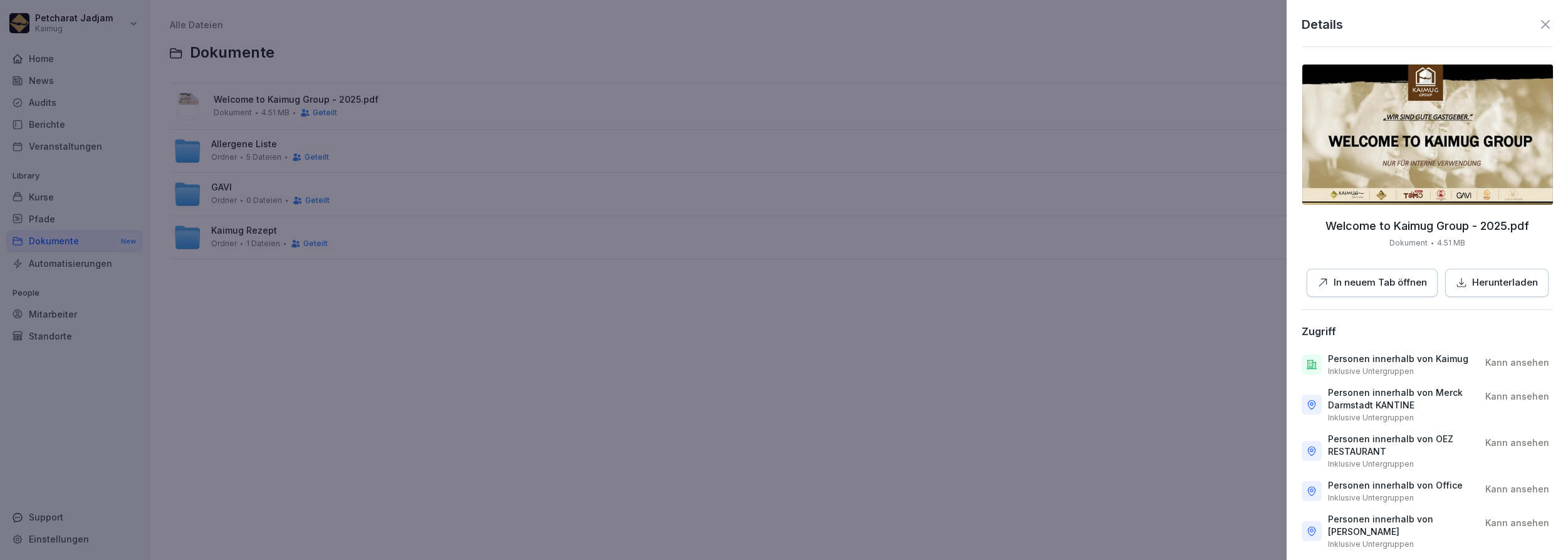
click at [1361, 278] on p "In neuem Tab öffnen" at bounding box center [1380, 283] width 93 height 15
click at [1002, 203] on div at bounding box center [784, 280] width 1568 height 560
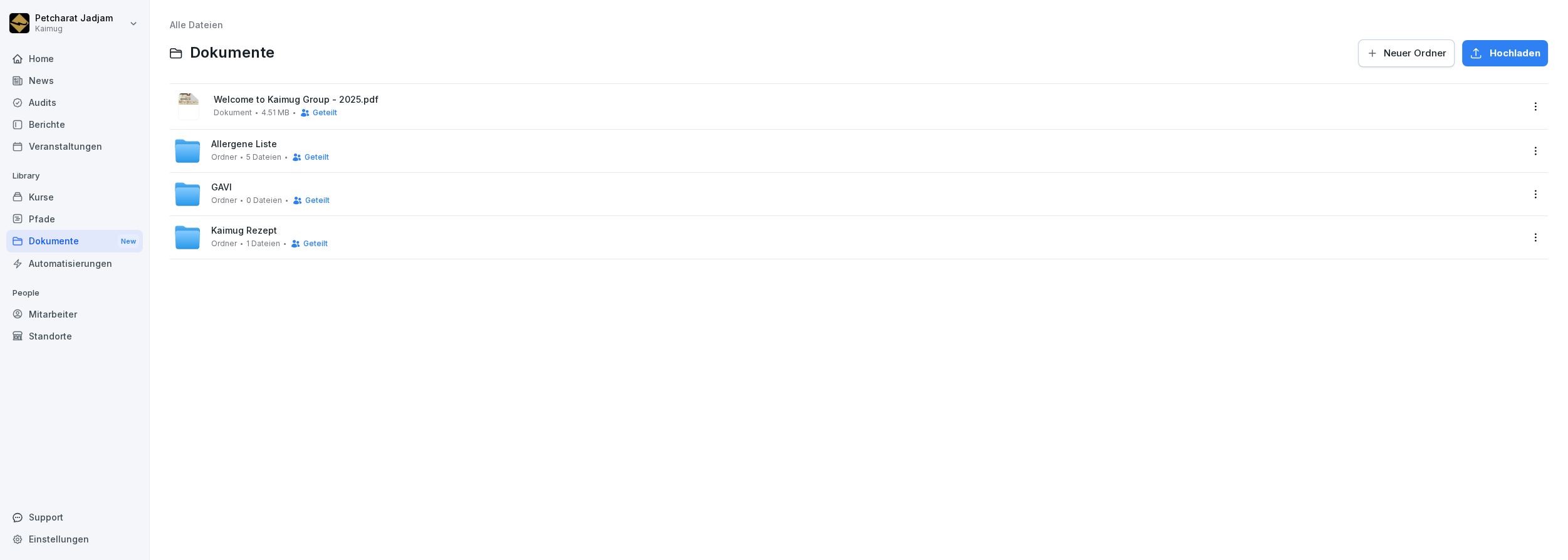
click at [52, 199] on div "Kurse" at bounding box center [74, 197] width 137 height 22
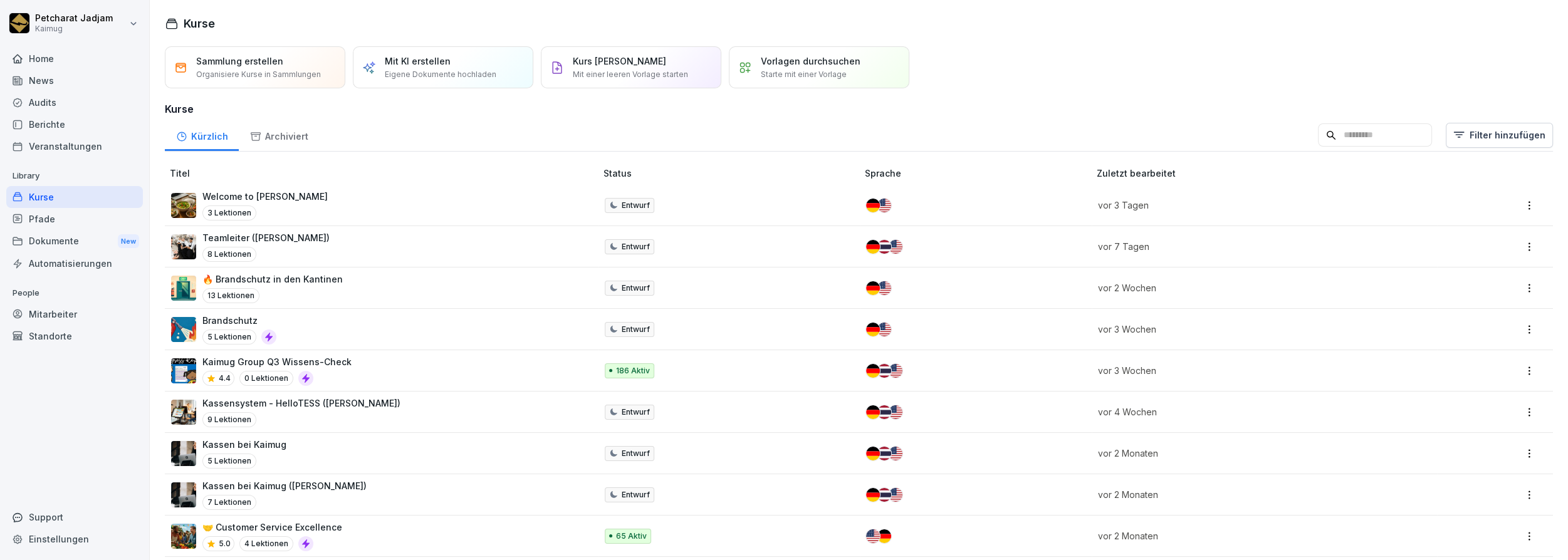
click at [66, 218] on div "Pfade" at bounding box center [74, 218] width 137 height 22
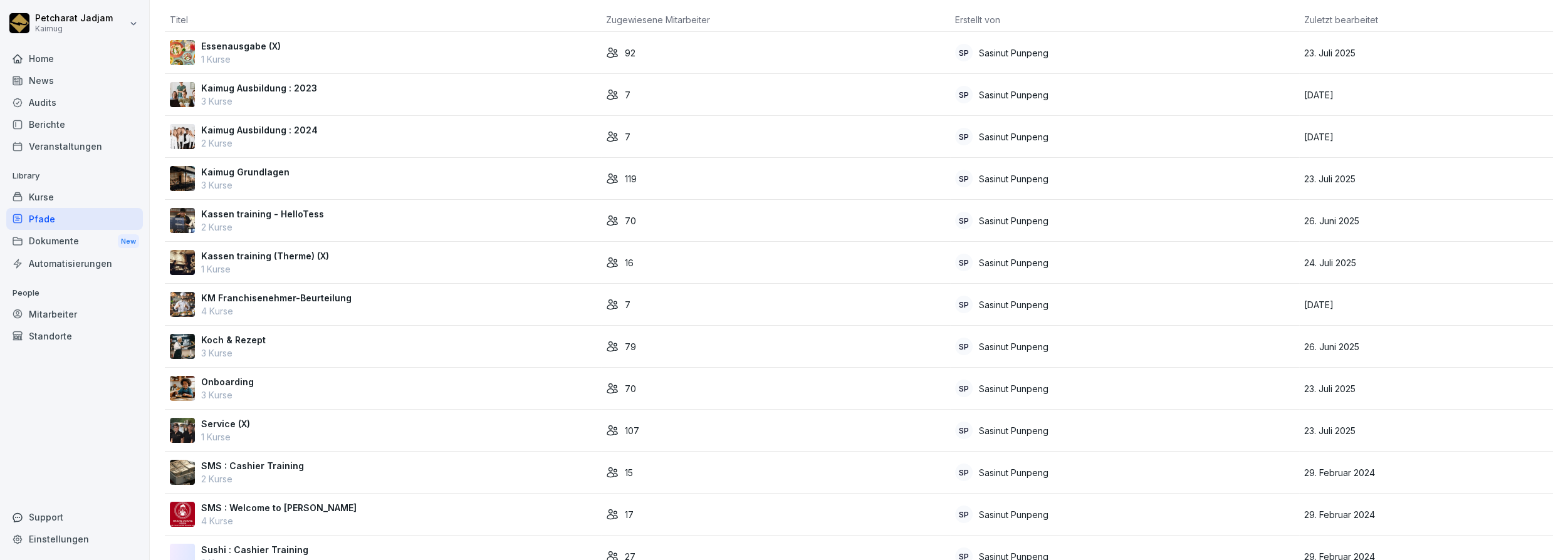
scroll to position [195, 0]
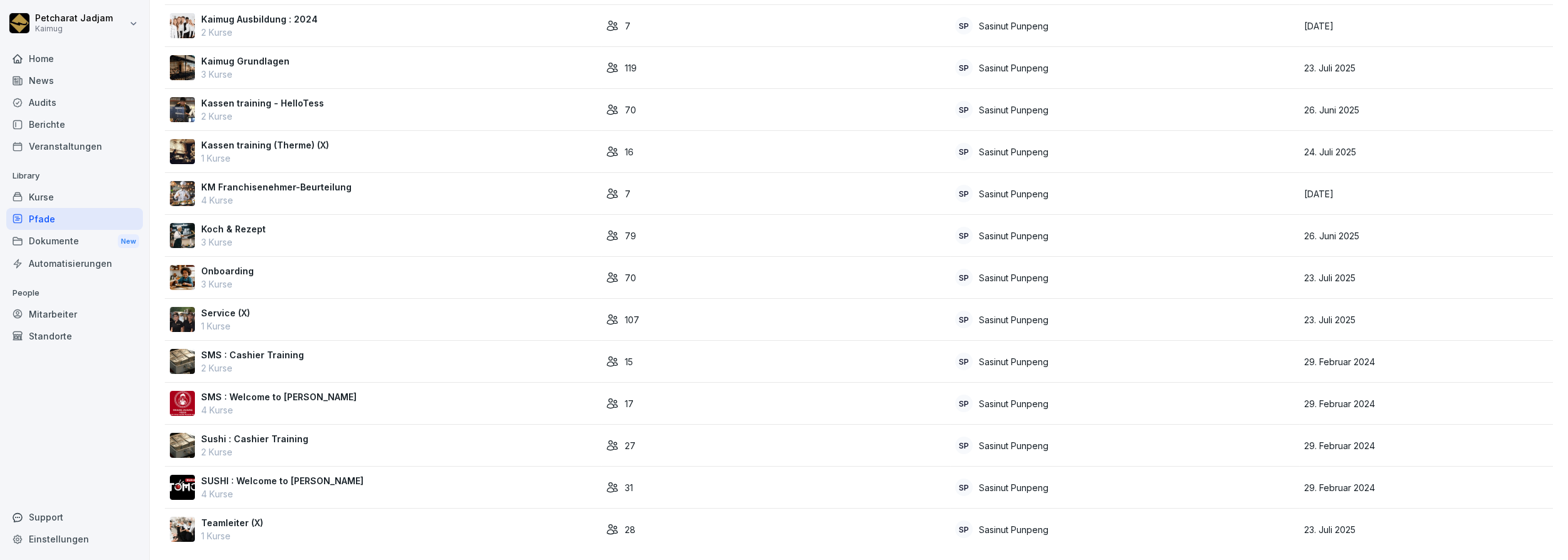
click at [73, 193] on div "Kurse" at bounding box center [74, 197] width 137 height 22
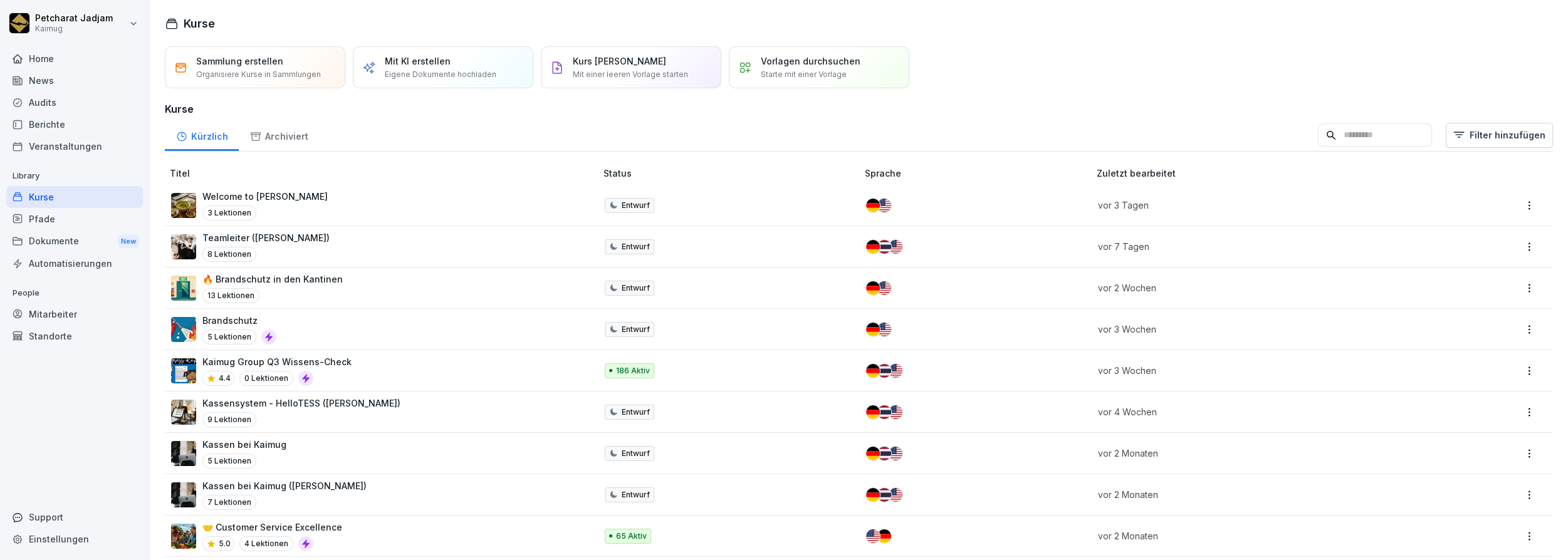
click at [1352, 141] on input at bounding box center [1374, 135] width 114 height 24
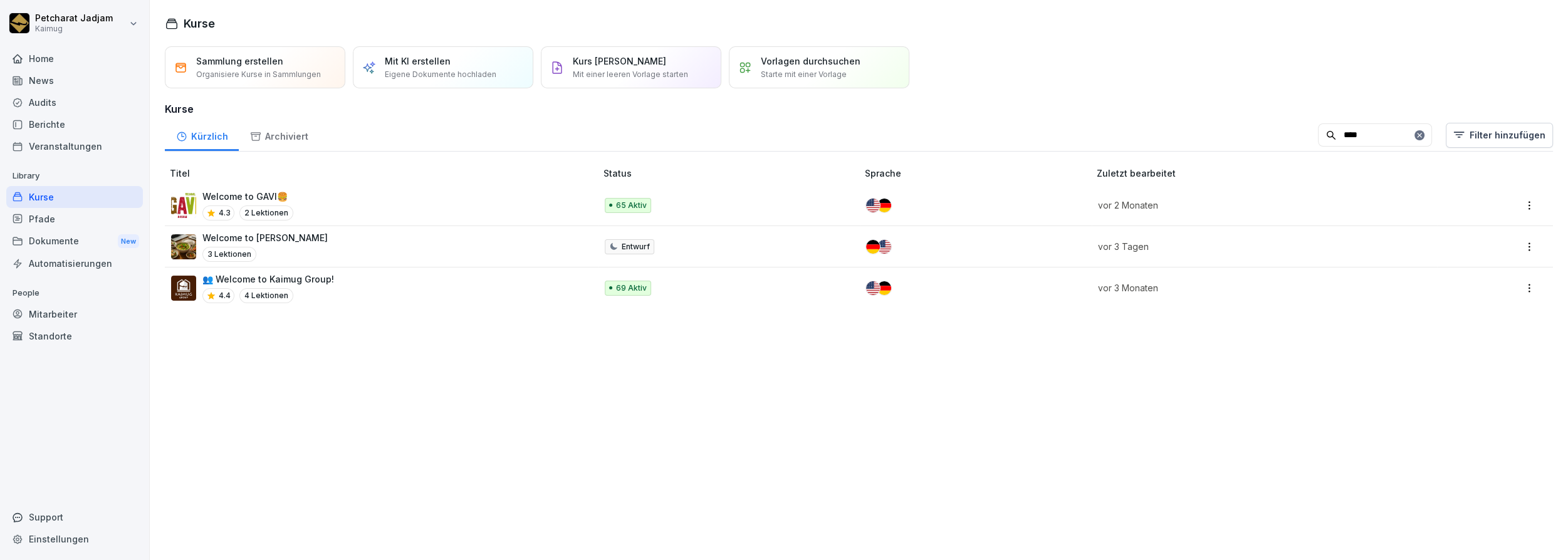
type input "****"
click at [259, 197] on p "Welcome to GAVI🍔​" at bounding box center [248, 196] width 91 height 13
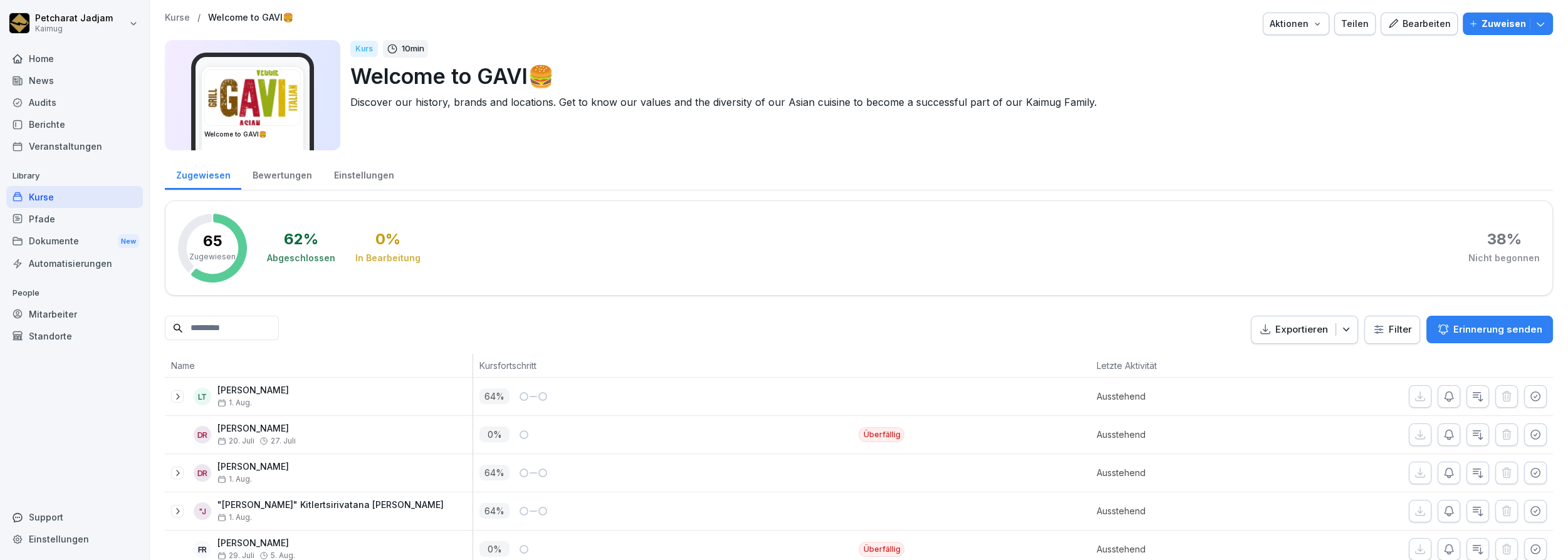
click at [1400, 28] on div "Bearbeiten" at bounding box center [1418, 24] width 63 height 14
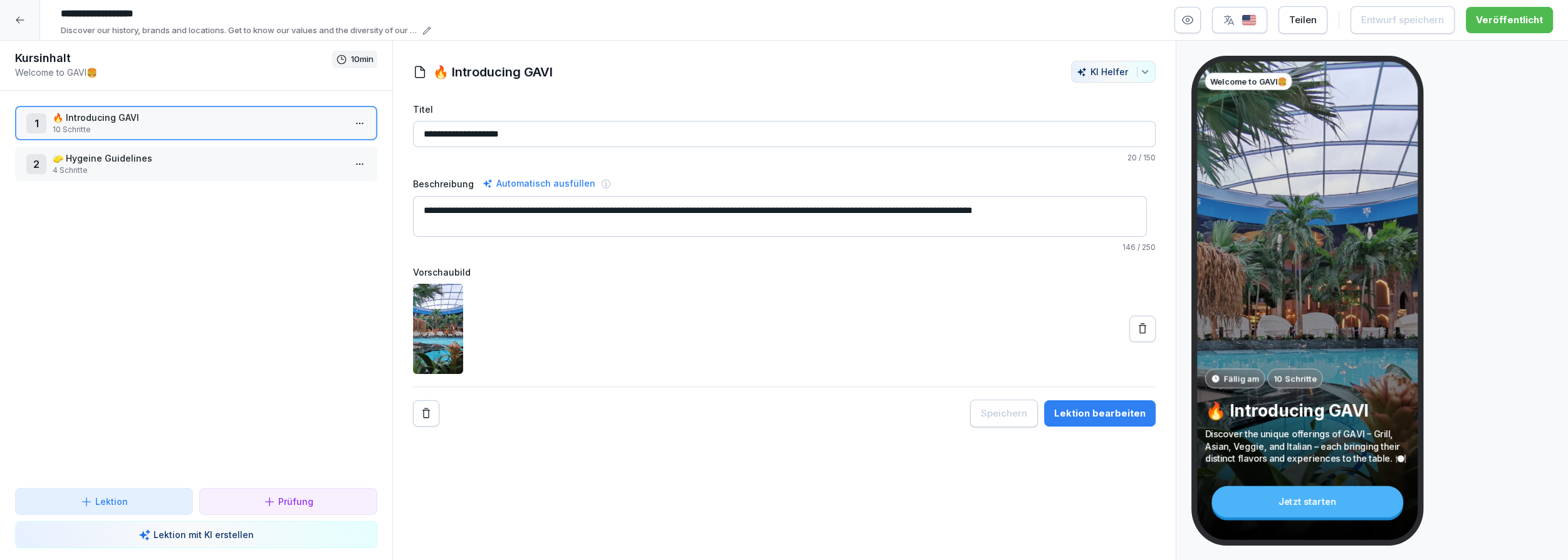
click at [1081, 412] on div "Lektion bearbeiten" at bounding box center [1100, 413] width 92 height 14
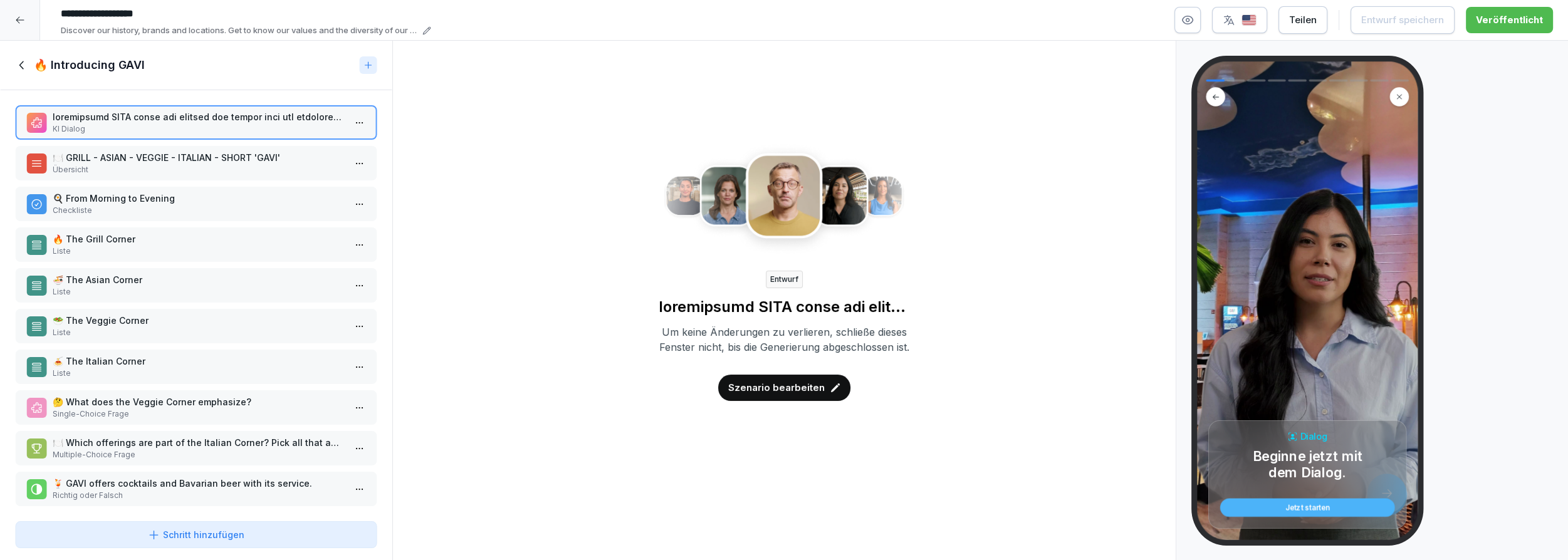
click at [136, 164] on p "Übersicht" at bounding box center [198, 170] width 292 height 11
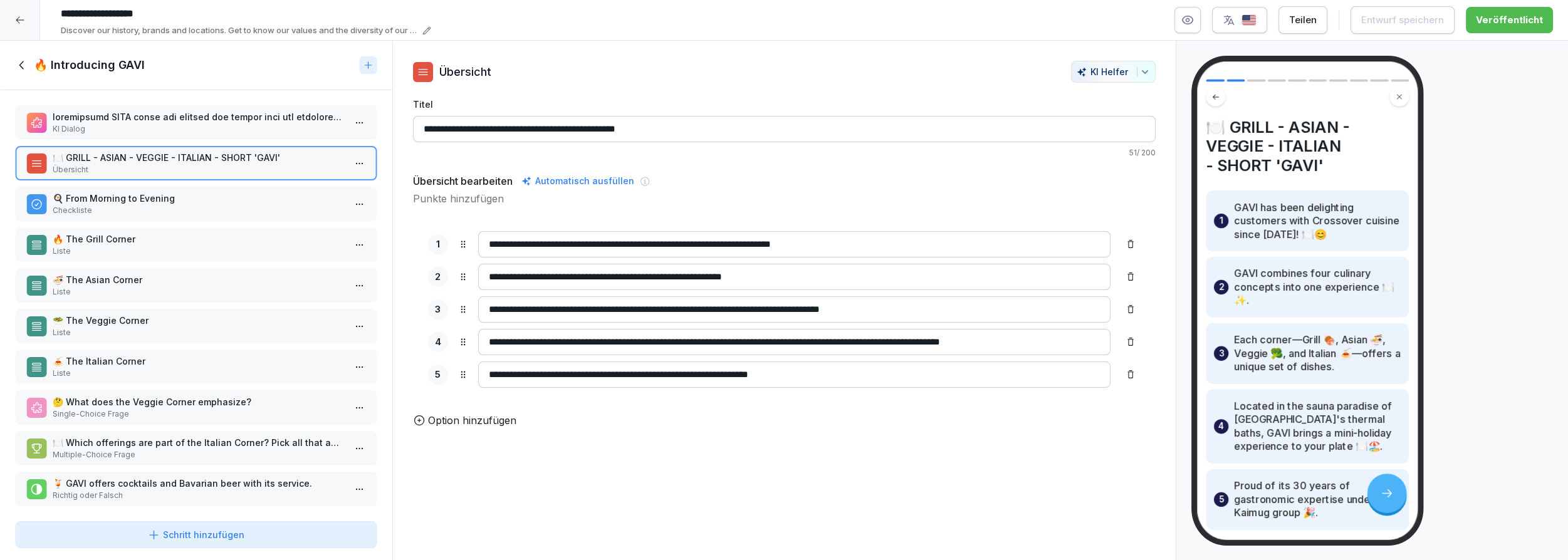
click at [149, 195] on p "🍳 From Morning to Evening" at bounding box center [198, 199] width 292 height 13
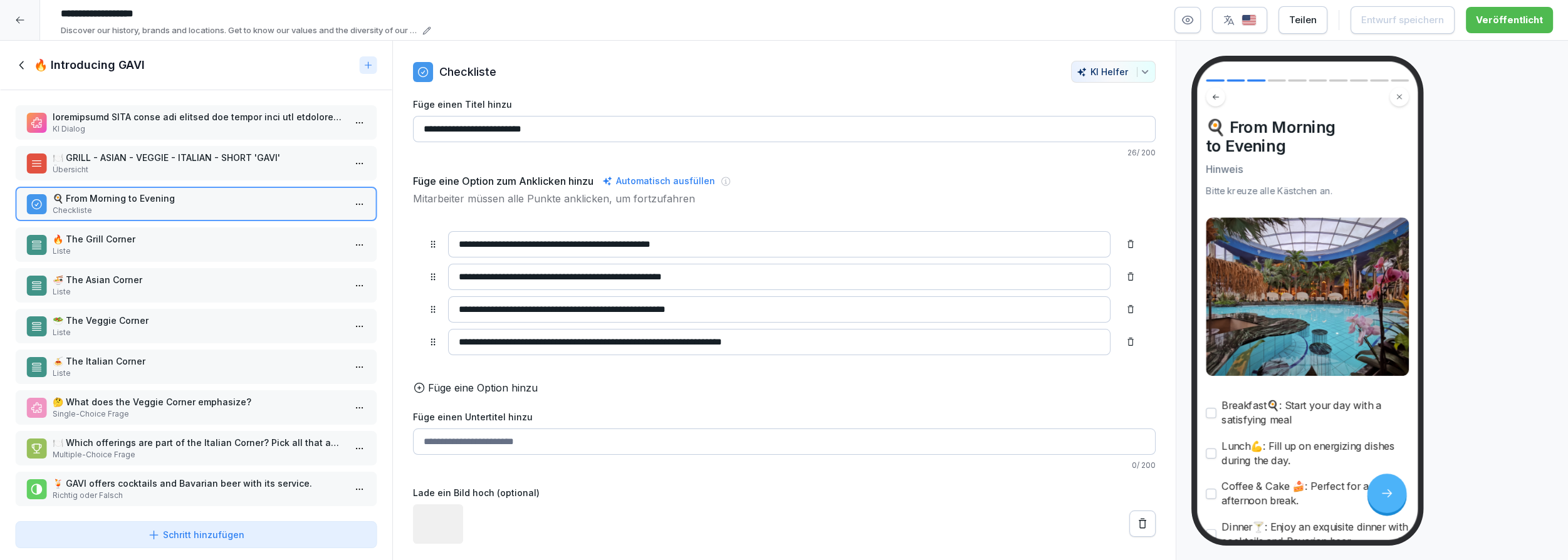
scroll to position [7, 0]
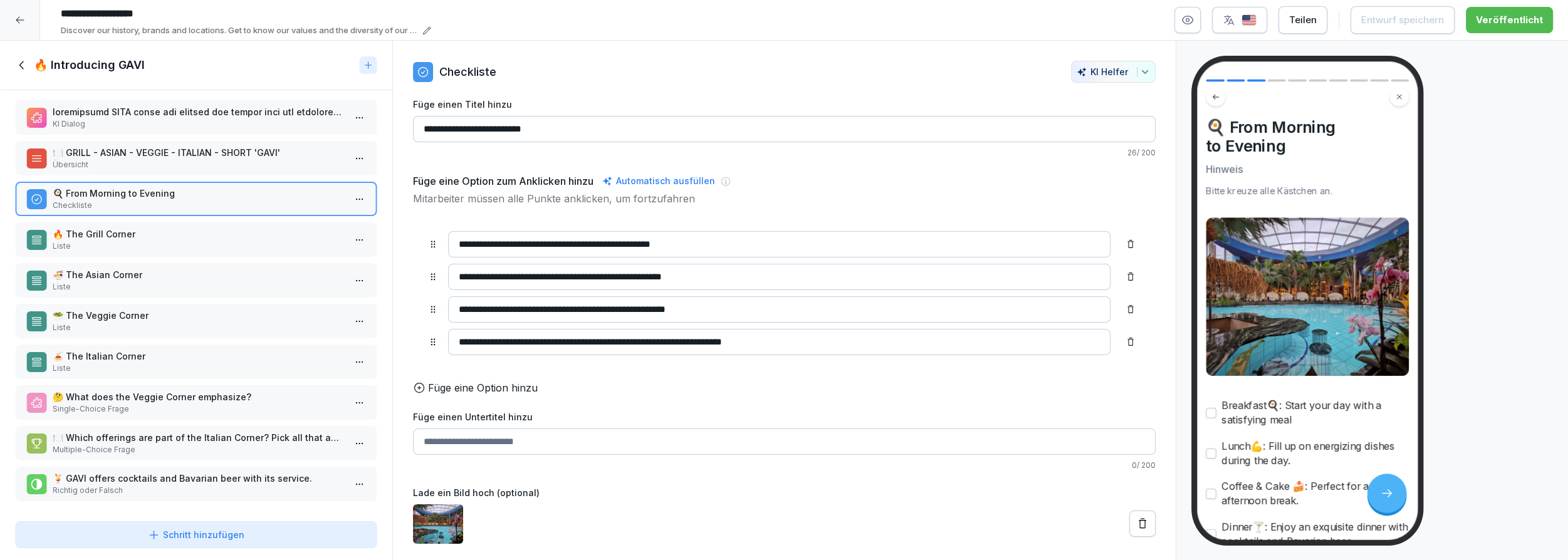
click at [17, 66] on icon at bounding box center [21, 65] width 14 height 14
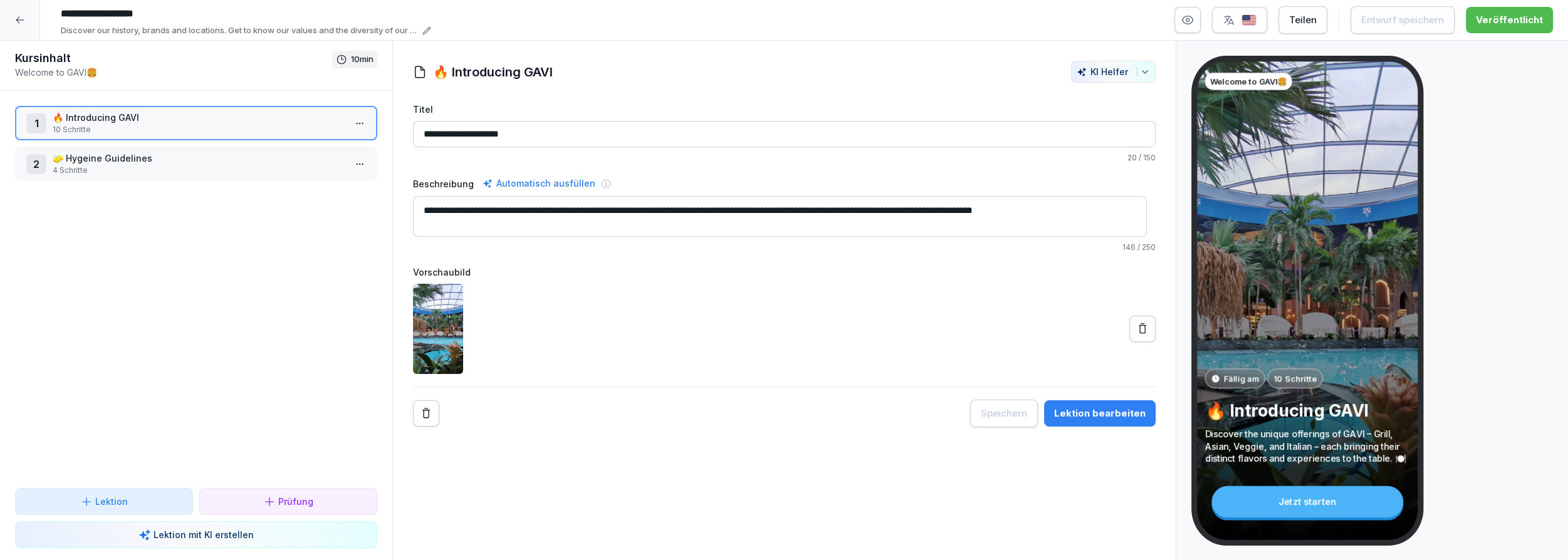
click at [181, 149] on div "2 🧽 Hygeine Guidelines 4 Schritte" at bounding box center [195, 164] width 362 height 34
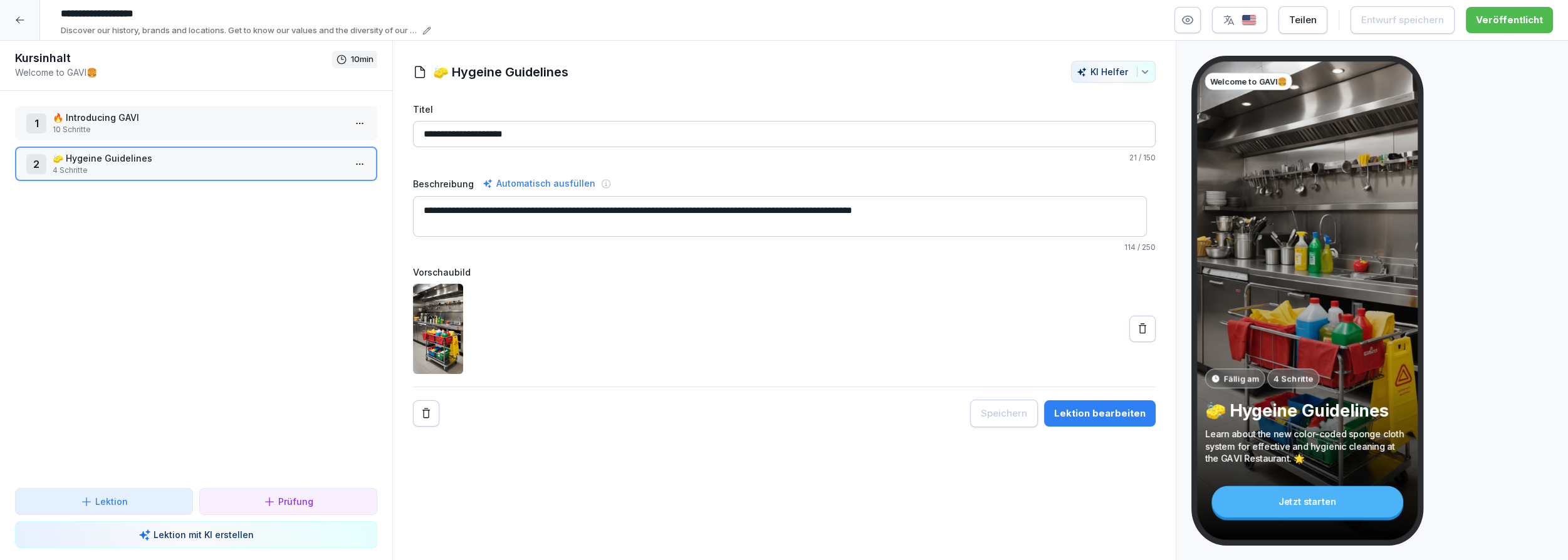
click at [1088, 410] on div "Lektion bearbeiten" at bounding box center [1100, 413] width 92 height 14
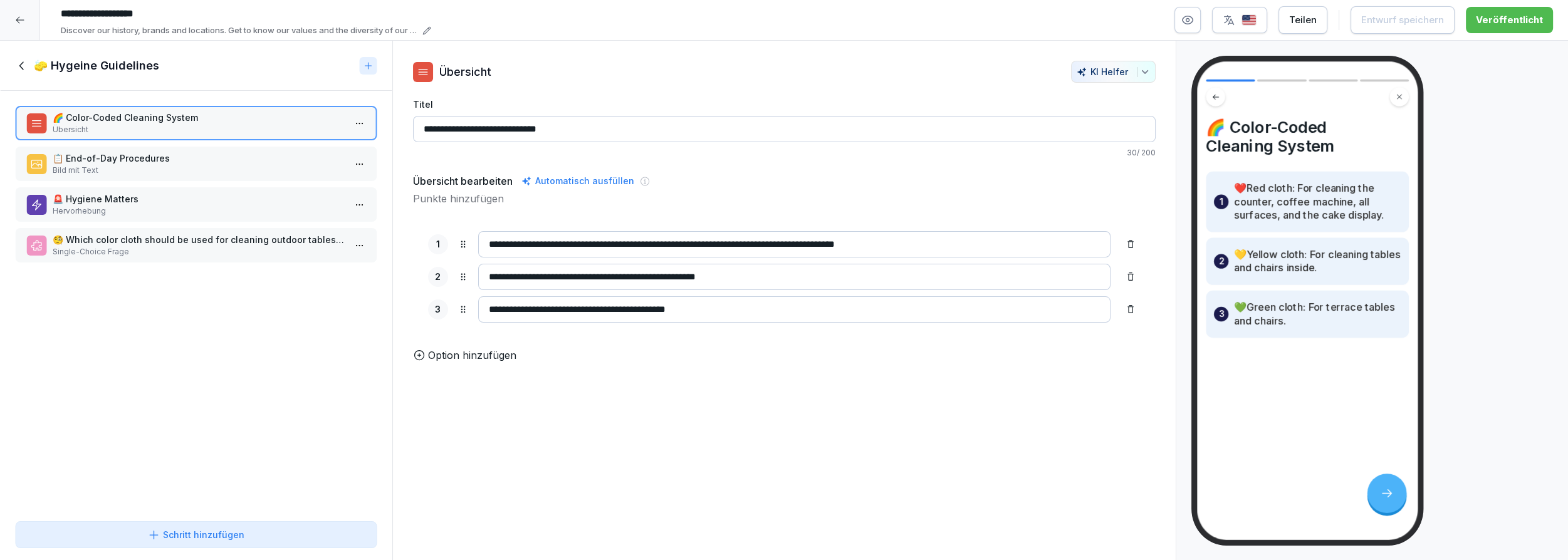
click at [198, 159] on p "📋 End-of-Day Procedures" at bounding box center [198, 158] width 292 height 13
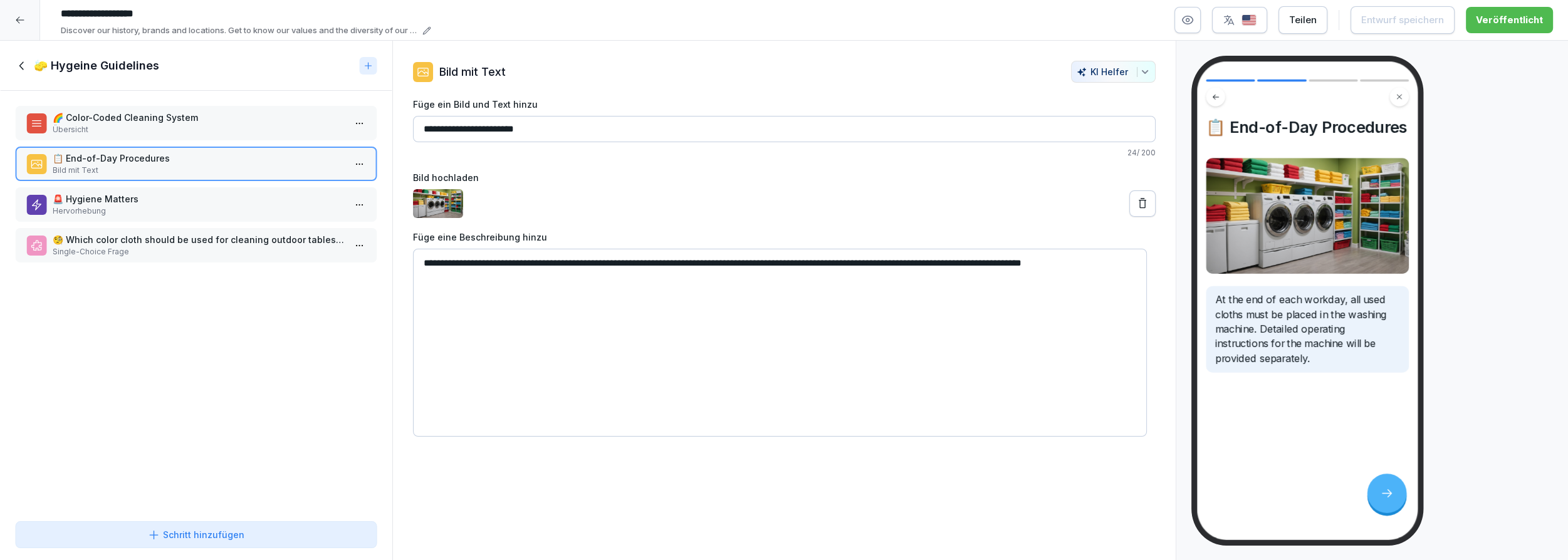
click at [197, 198] on p "🚨 Hygiene Matters" at bounding box center [198, 199] width 292 height 13
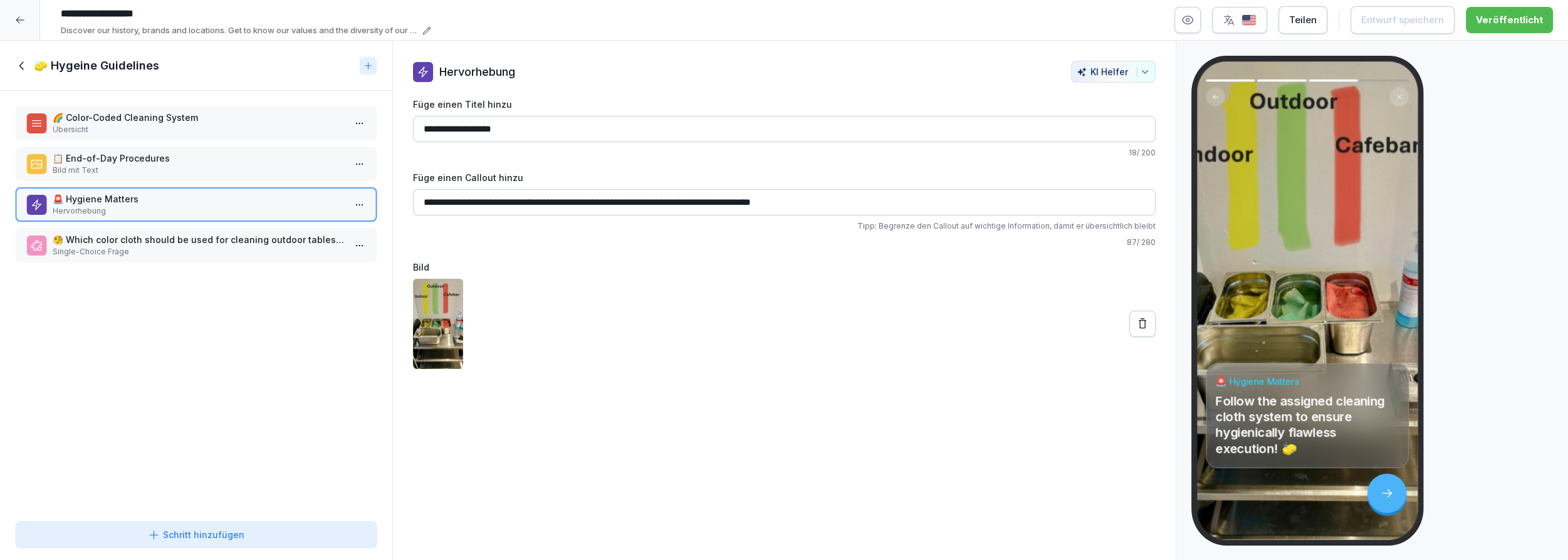
click at [24, 65] on icon at bounding box center [21, 65] width 14 height 14
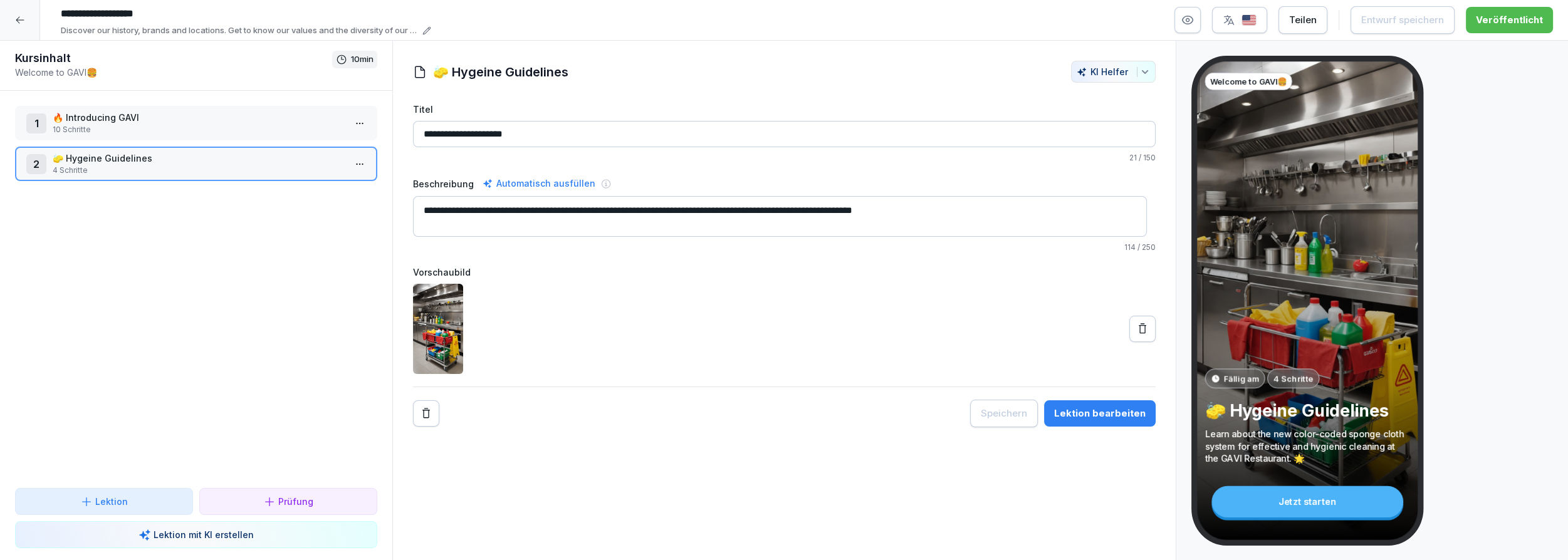
click at [19, 18] on icon at bounding box center [20, 20] width 10 height 10
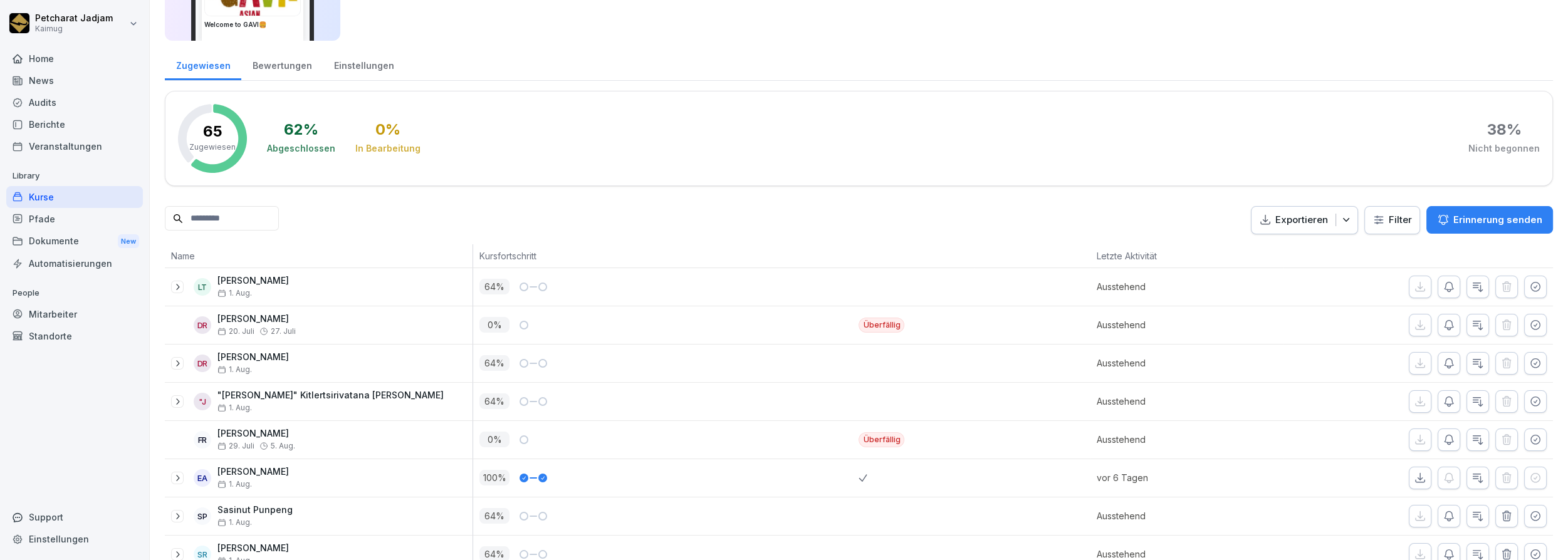
scroll to position [114, 0]
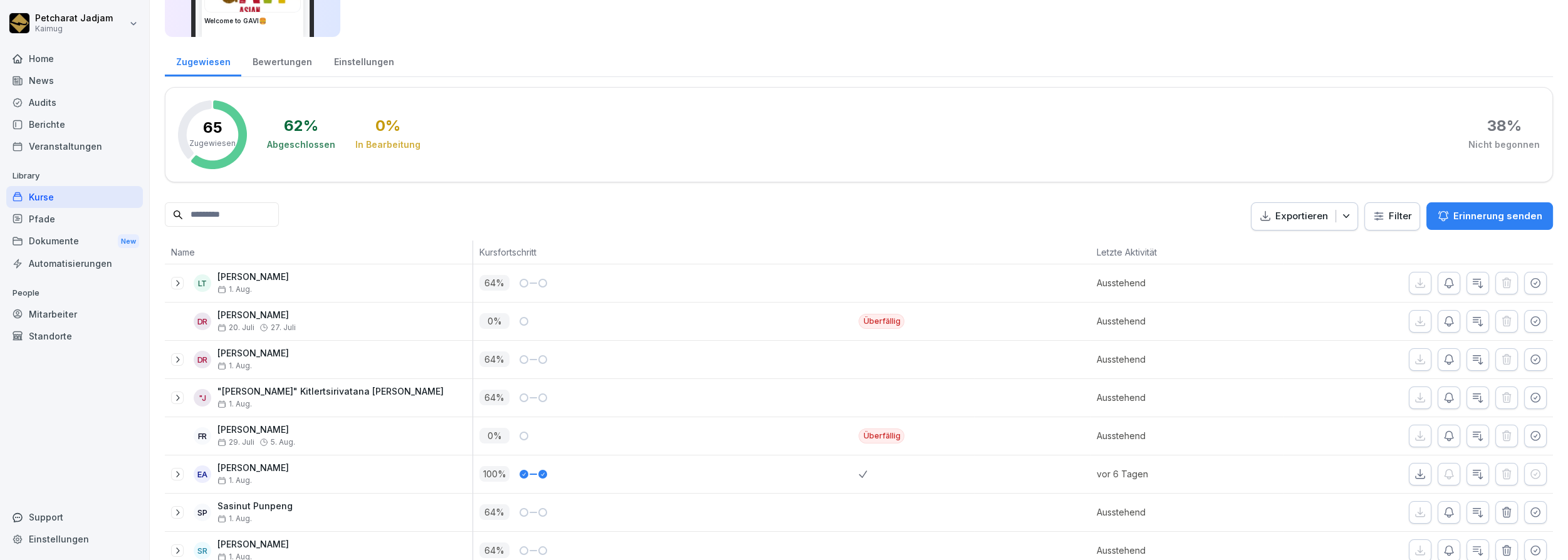
click at [621, 222] on div "Exportieren Filter Erinnerung senden" at bounding box center [859, 217] width 1388 height 28
